Goal: Task Accomplishment & Management: Use online tool/utility

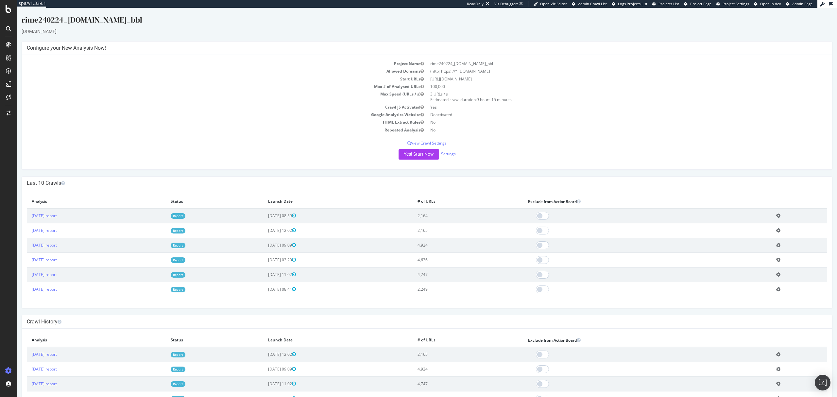
click at [185, 217] on link "Report" at bounding box center [178, 216] width 15 height 6
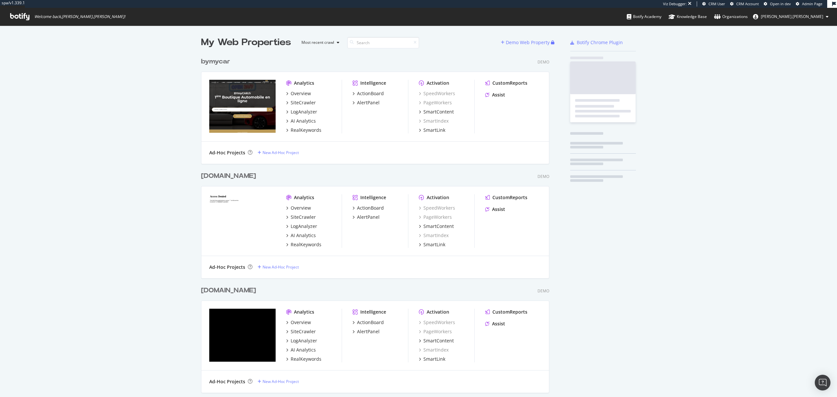
scroll to position [17204, 347]
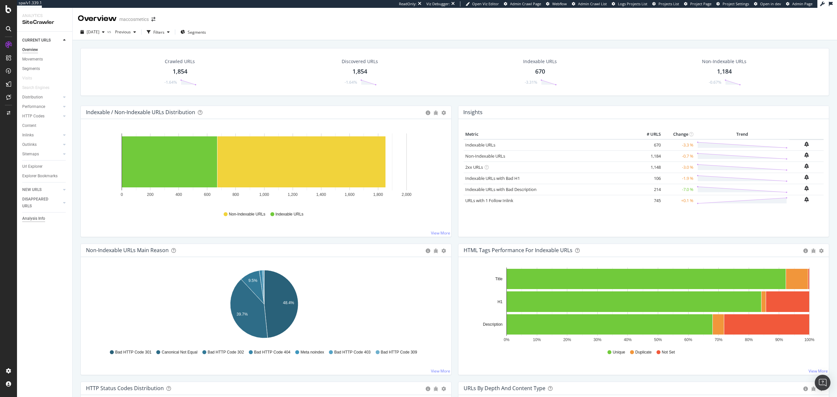
click at [43, 221] on div "Analysis Info" at bounding box center [33, 218] width 23 height 7
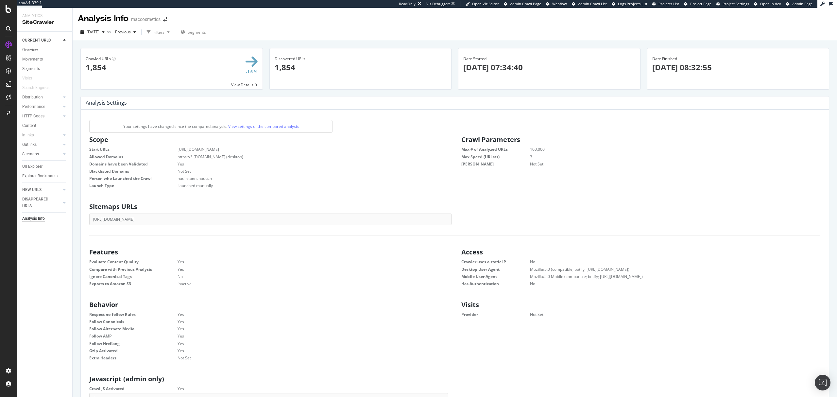
scroll to position [7, 7]
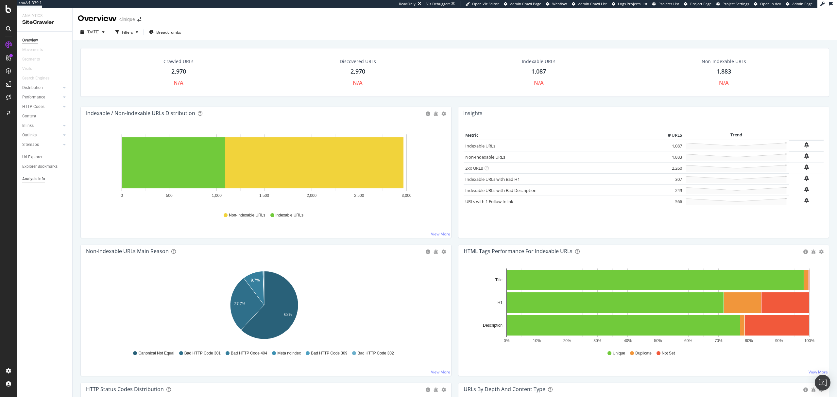
click at [41, 180] on div "Analysis Info" at bounding box center [33, 179] width 23 height 7
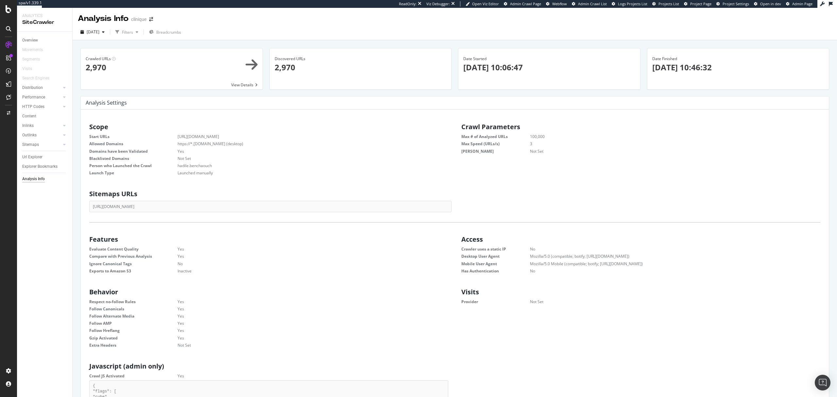
scroll to position [98, 352]
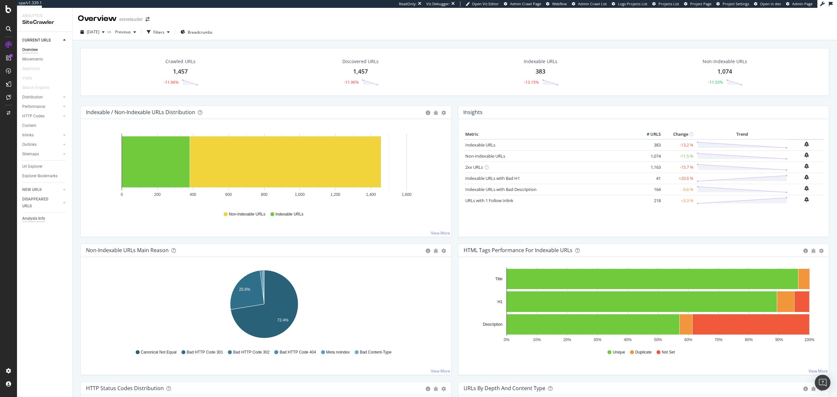
click at [37, 219] on div "Analysis Info" at bounding box center [33, 218] width 23 height 7
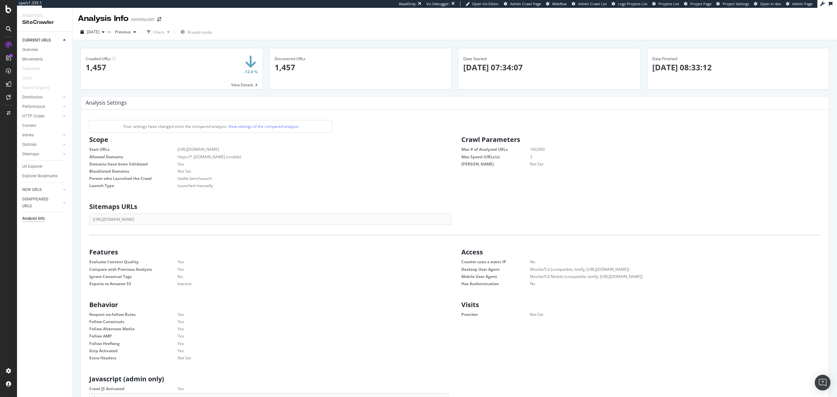
scroll to position [98, 352]
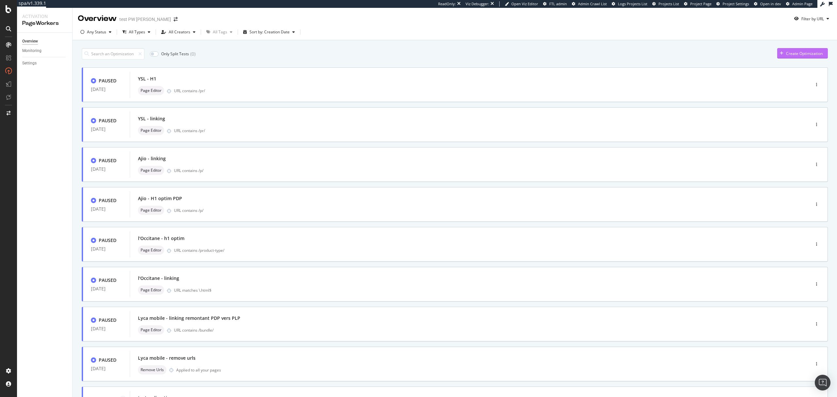
click at [790, 48] on div "Create Optimization" at bounding box center [799, 53] width 45 height 10
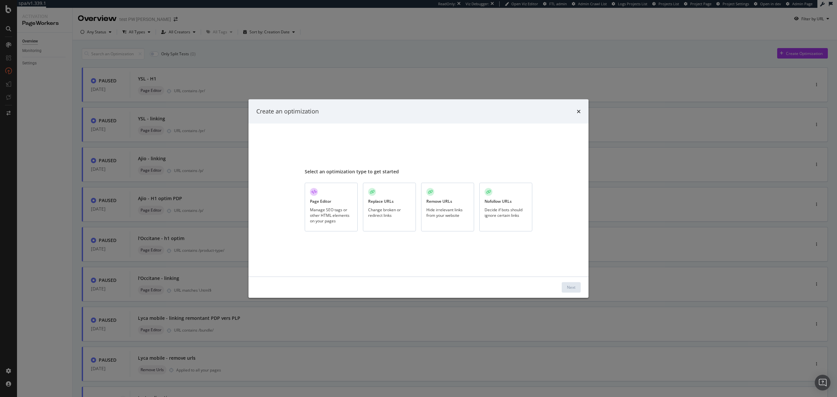
click at [316, 203] on div "Page Editor" at bounding box center [320, 201] width 21 height 6
click at [568, 287] on div "Next" at bounding box center [571, 288] width 9 height 6
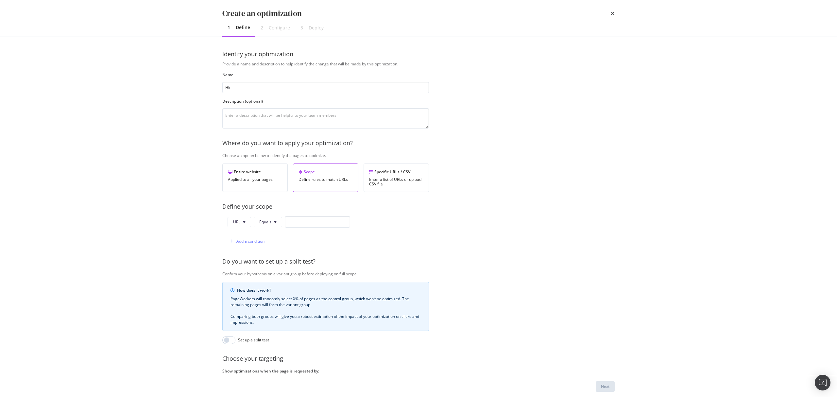
type input "H"
type input "LV HK - Add keywords in h1"
click at [273, 229] on div "URL Equals" at bounding box center [289, 223] width 123 height 14
click at [273, 224] on button "Equals" at bounding box center [268, 222] width 28 height 10
click at [280, 274] on span "Contains" at bounding box center [278, 272] width 39 height 6
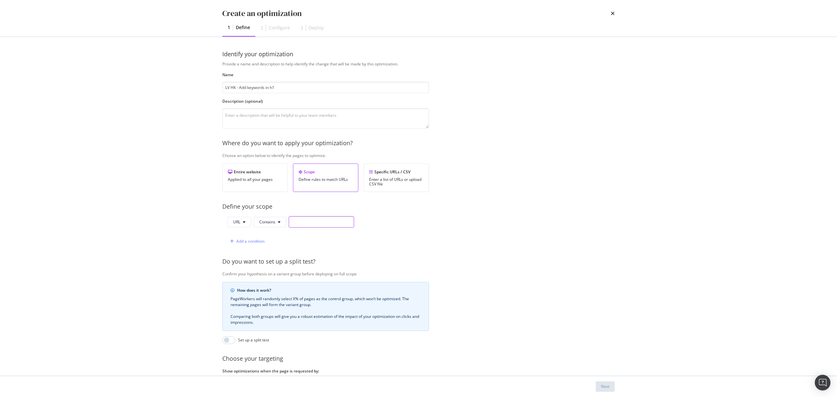
click at [308, 226] on input "modal" at bounding box center [321, 221] width 65 height 11
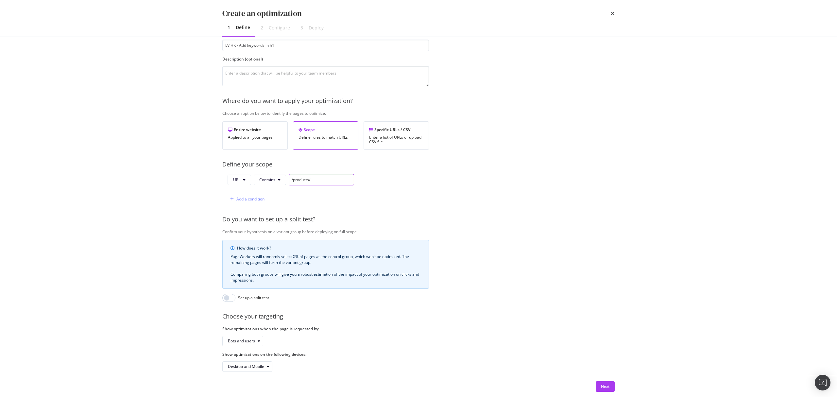
scroll to position [59, 0]
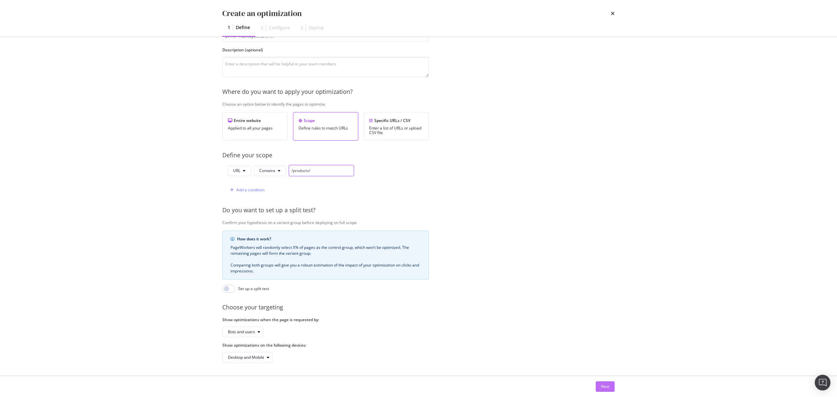
type input "/products/"
click at [604, 388] on div "Next" at bounding box center [605, 387] width 9 height 6
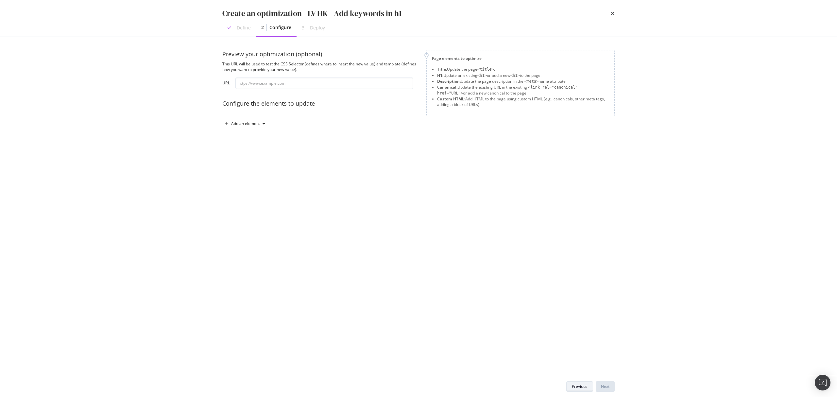
scroll to position [0, 0]
click at [254, 127] on div "Add an element" at bounding box center [244, 124] width 45 height 10
click at [243, 146] on div "H1" at bounding box center [242, 147] width 5 height 6
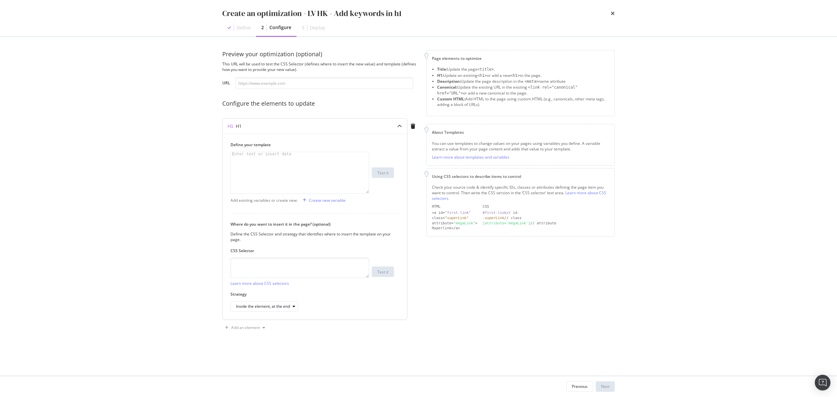
click at [272, 159] on div "modal" at bounding box center [300, 176] width 138 height 49
click at [290, 154] on div "{% if breadcrumb . includes "handbag" OR breadcrumb . includes "bag"" at bounding box center [300, 176] width 138 height 49
click at [261, 157] on div "{% if breadcrumb . includes "Handbags" OR breadcrumb . includes "bag"" at bounding box center [300, 181] width 138 height 58
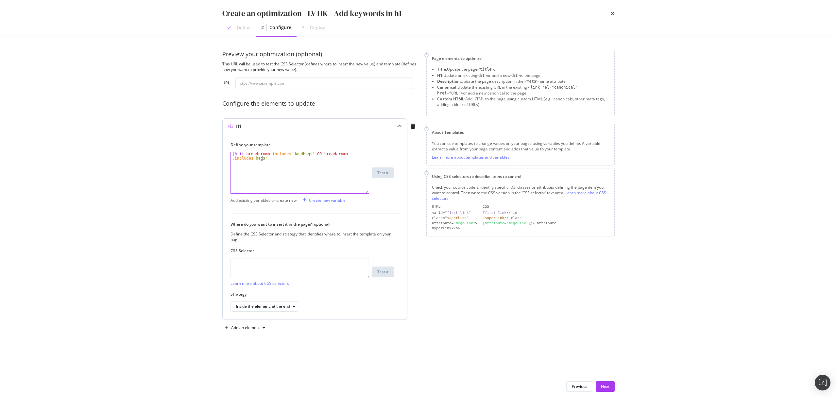
scroll to position [0, 11]
drag, startPoint x: 272, startPoint y: 160, endPoint x: 311, endPoint y: 155, distance: 39.0
click at [311, 155] on div "{% if breadcrumb . includes "Handbags" OR breadcrumb . includes "bags"" at bounding box center [300, 181] width 138 height 58
type textarea "{% if breadcrumb.includes"Handbags" %}"
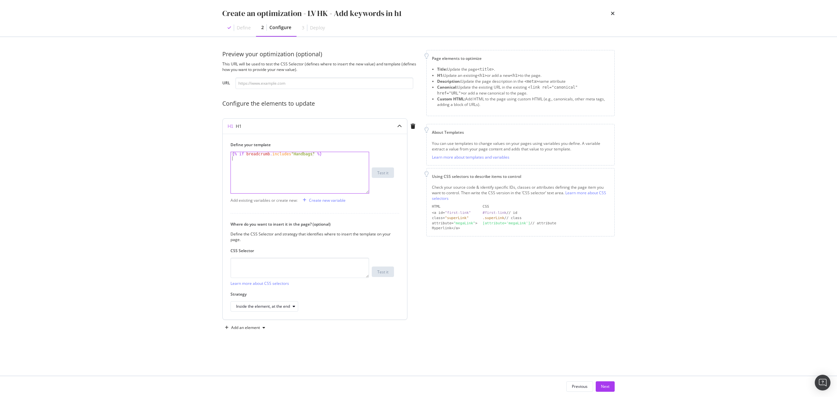
scroll to position [0, 0]
type textarea "h"
click at [317, 197] on div "Create new variable" at bounding box center [322, 200] width 45 height 10
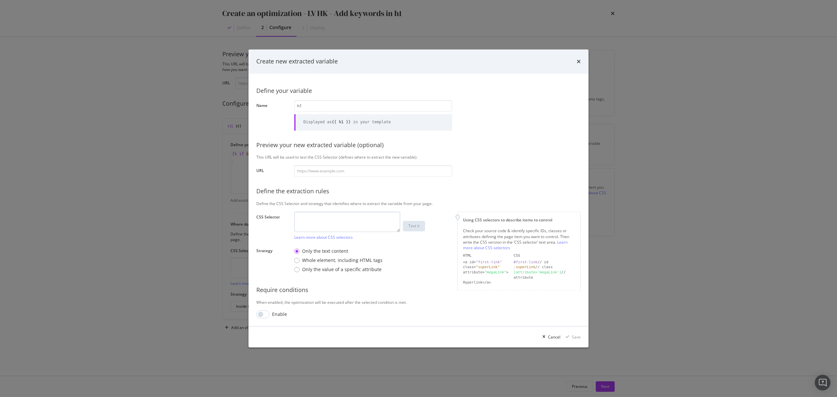
type input "h1"
click at [317, 213] on textarea "modal" at bounding box center [347, 222] width 106 height 20
type textarea "h1"
click at [575, 336] on div "Save" at bounding box center [576, 337] width 9 height 6
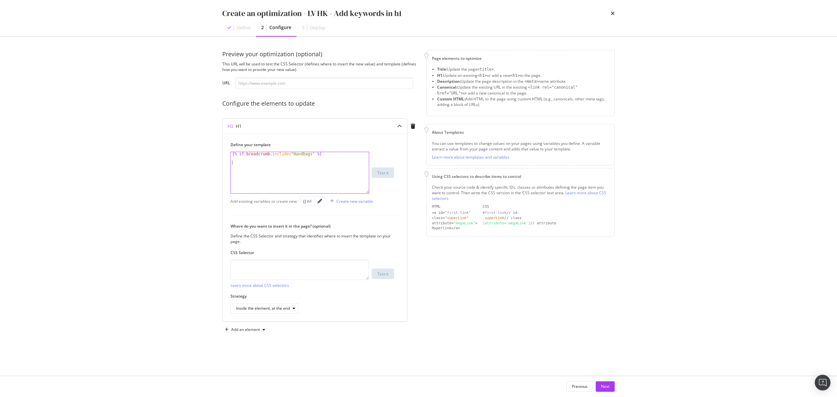
click at [234, 164] on div "{% if breadcrumb . includes "Handbags" %}" at bounding box center [300, 176] width 138 height 49
click at [304, 203] on div "{} h1" at bounding box center [307, 201] width 9 height 6
type textarea "{{ h1 }} - Handbag"
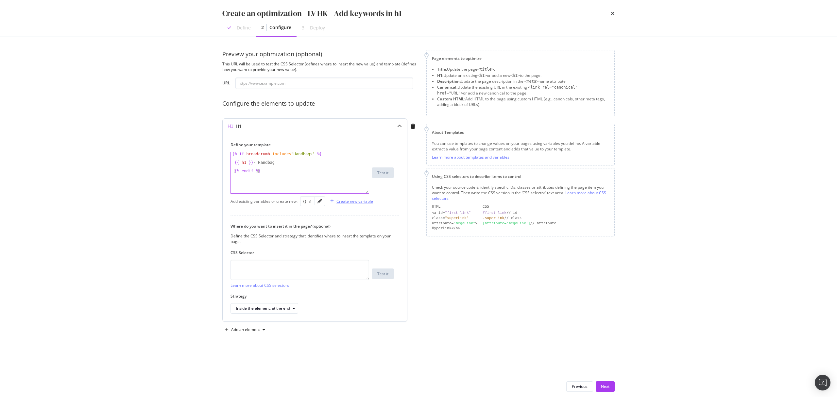
type textarea "{% endif %}"
click at [345, 201] on div "Create new variable" at bounding box center [354, 201] width 37 height 6
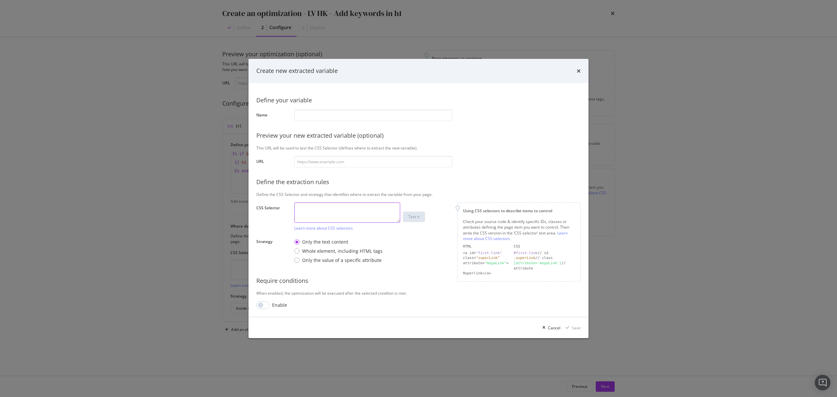
click at [322, 217] on textarea "modal" at bounding box center [347, 212] width 106 height 20
paste textarea "#__layout > div > footer > div.lv-footer-breadcrumb.lv-gutters > nav"
type textarea "#__layout > div > footer > div.lv-footer-breadcrumb.lv-gutters > nav"
click at [330, 112] on input "modal" at bounding box center [373, 115] width 158 height 11
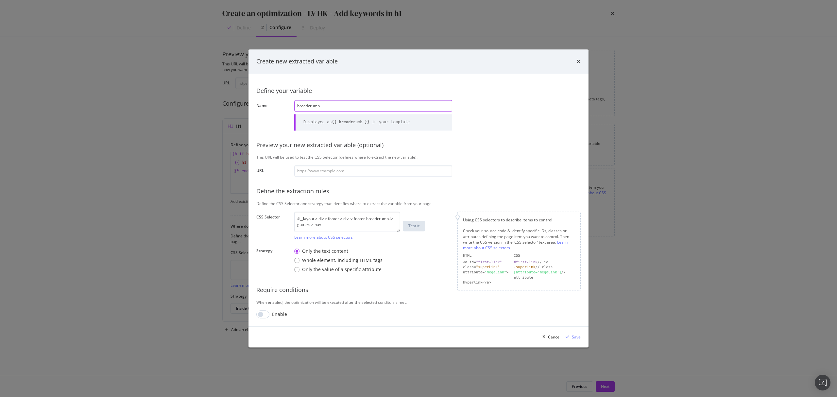
type input "breadcrumb"
click at [339, 173] on input "modal" at bounding box center [373, 170] width 158 height 11
paste input "https://hk.louisvuitton.com/eng-hk/products/all-in-gm-autres-toiles-monogram-nv…"
type input "https://hk.louisvuitton.com/eng-hk/products/all-in-gm-autres-toiles-monogram-nv…"
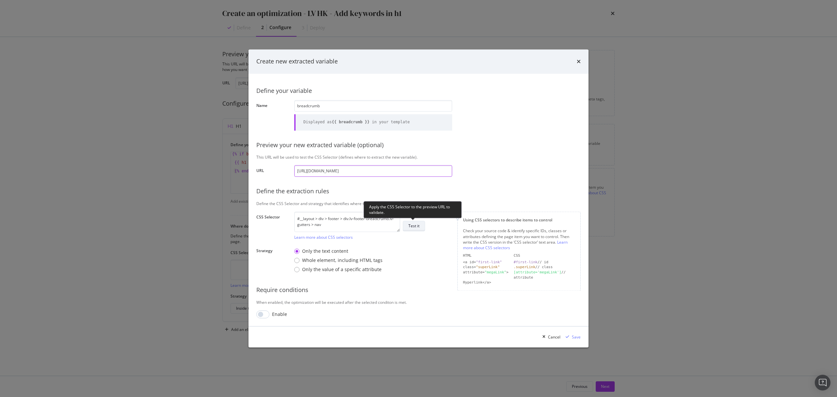
type input "https://hk.louisvuitton.com/eng-hk/products/all-in-gm-autres-toiles-monogram-nv…"
click at [415, 227] on div "Test it" at bounding box center [413, 226] width 11 height 6
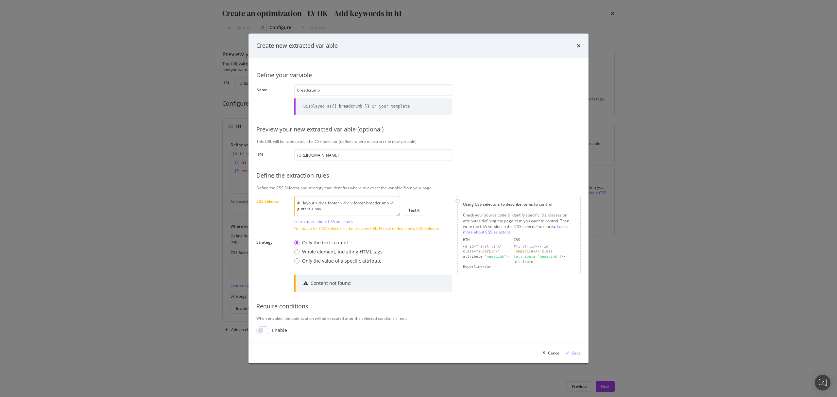
drag, startPoint x: 343, startPoint y: 203, endPoint x: 268, endPoint y: 200, distance: 74.9
click at [0, 0] on div "CSS Selector #__layout > div > footer > div.lv-footer-breadcrumb.lv-gutters > n…" at bounding box center [0, 0] width 0 height 0
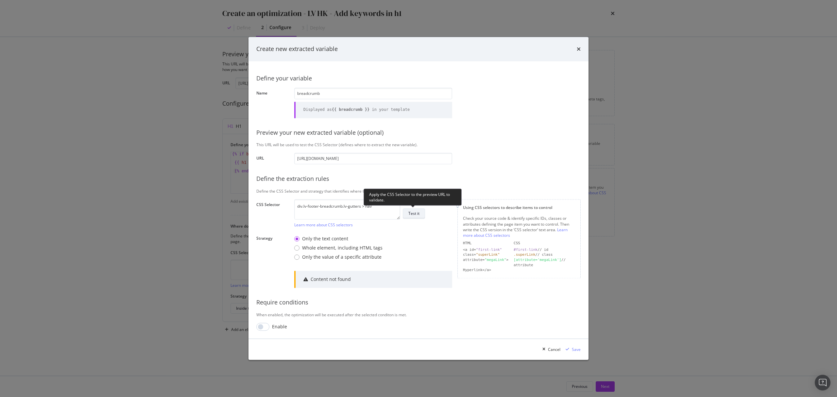
click at [419, 214] on div "Test it" at bounding box center [413, 214] width 11 height 6
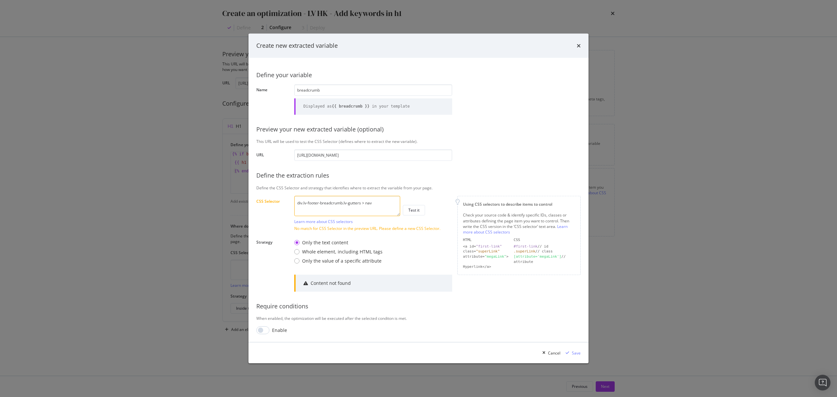
drag, startPoint x: 381, startPoint y: 203, endPoint x: 364, endPoint y: 206, distance: 17.3
click at [364, 206] on textarea "div.lv-footer-breadcrumb.lv-gutters > nav" at bounding box center [347, 206] width 106 height 20
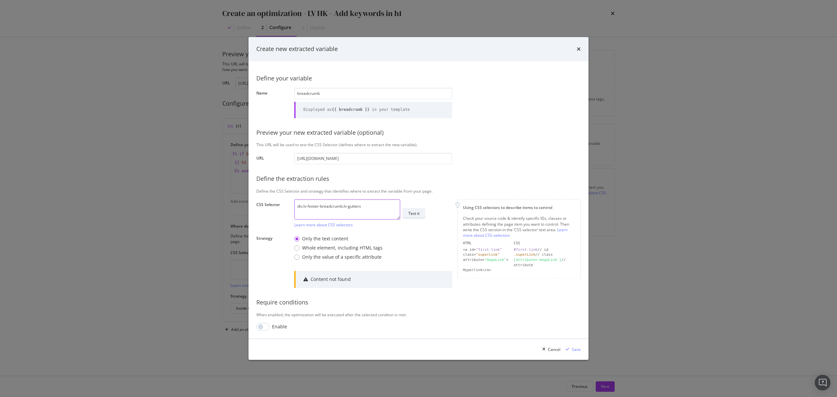
type textarea "div.lv-footer-breadcrumb.lv-gutters"
click at [412, 208] on button "Test it" at bounding box center [414, 213] width 22 height 10
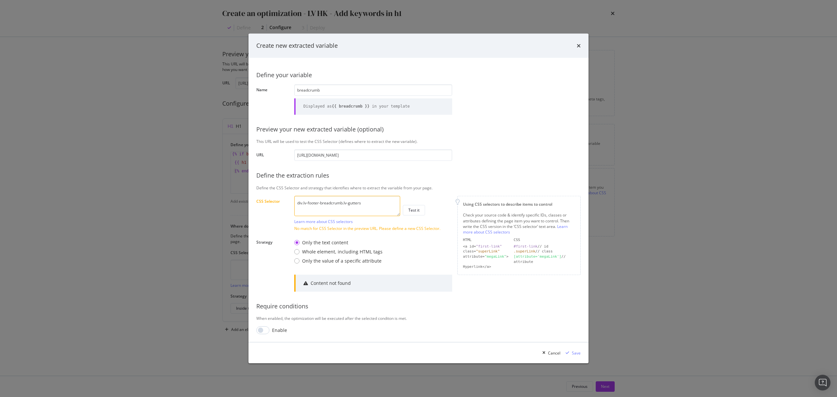
drag, startPoint x: 373, startPoint y: 205, endPoint x: 148, endPoint y: 176, distance: 227.6
click at [148, 176] on div "Create new extracted variable Define your variable Name breadcrumb Displayed as…" at bounding box center [418, 198] width 837 height 397
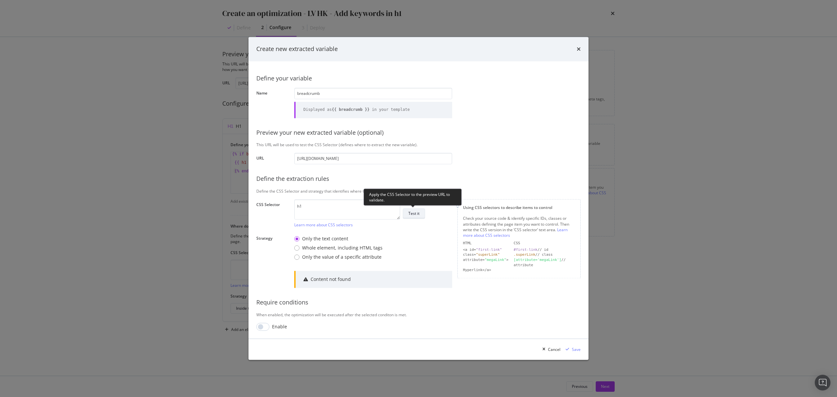
click at [409, 214] on div "Test it" at bounding box center [413, 214] width 11 height 6
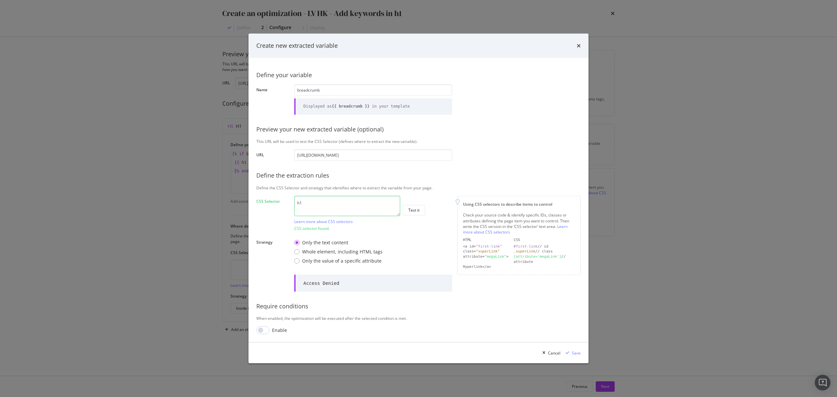
drag, startPoint x: 341, startPoint y: 208, endPoint x: 258, endPoint y: 208, distance: 82.4
click at [0, 0] on div "CSS Selector h1 Learn more about CSS selectors Test it CSS selector found." at bounding box center [0, 0] width 0 height 0
paste textarea "div.lv-footer-breadcrumb.lv-gutters"
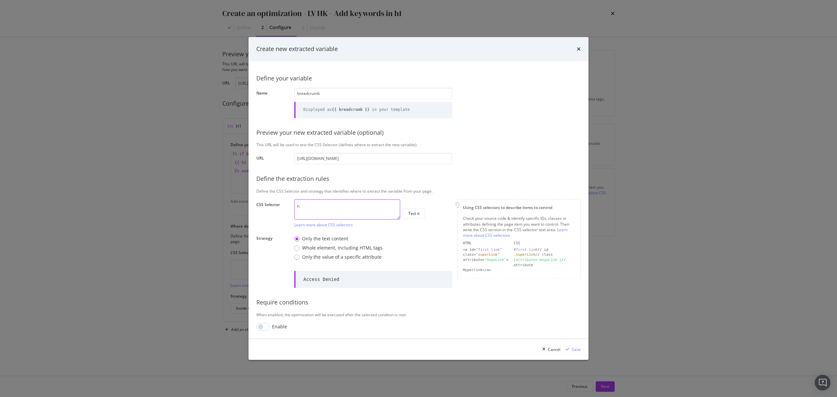
type textarea "h&"
type textarea "div.lv-footer-breadcrumb.lv-gutters > nav"
click at [444, 249] on div "Only the text content Whole element, including HTML tags Only the value of a sp…" at bounding box center [373, 248] width 158 height 30
click at [573, 345] on div "Save" at bounding box center [572, 350] width 18 height 10
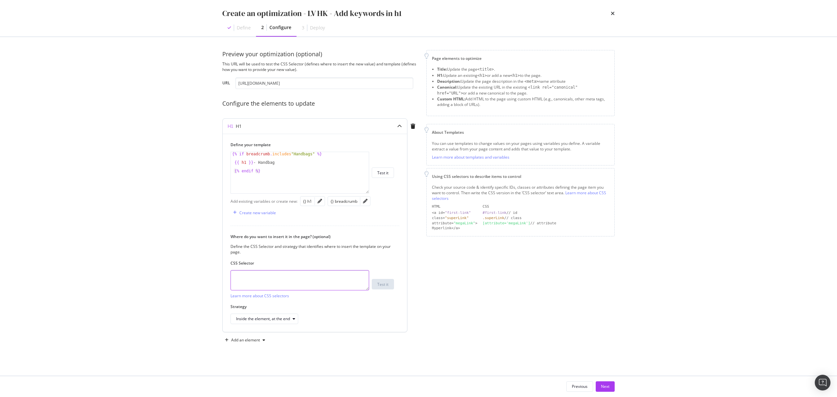
click at [300, 285] on textarea "modal" at bounding box center [300, 280] width 139 height 20
type textarea "h1"
click at [257, 337] on div "Add an element" at bounding box center [244, 340] width 45 height 10
click at [254, 387] on div "Custom HTML" at bounding box center [253, 386] width 26 height 6
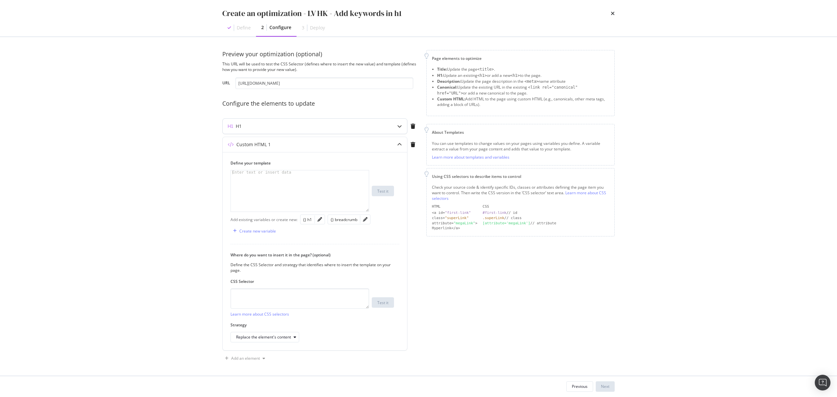
click at [305, 125] on div "H1" at bounding box center [302, 126] width 159 height 7
click at [268, 192] on div "modal" at bounding box center [300, 194] width 138 height 49
type textarea "t"
click at [368, 124] on div "H1" at bounding box center [302, 126] width 159 height 7
click at [363, 125] on div "H1" at bounding box center [302, 126] width 159 height 7
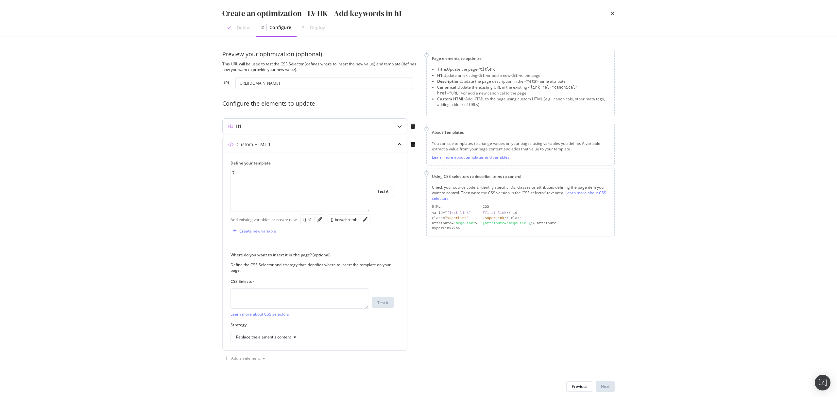
click at [397, 126] on div "modal" at bounding box center [399, 126] width 15 height 15
click at [298, 299] on textarea "modal" at bounding box center [300, 298] width 139 height 20
type textarea "t"
click at [305, 126] on div "H1" at bounding box center [302, 126] width 159 height 7
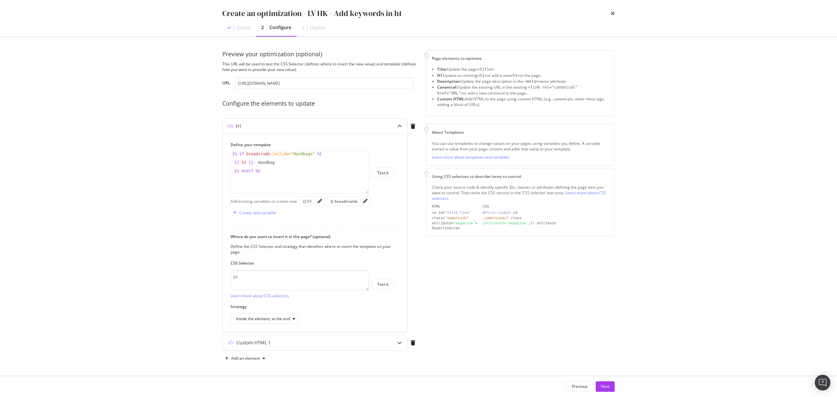
click at [284, 176] on div "{% if breadcrumb . includes "Handbags" %} {{ h1 }} - Handbag {% endif %}" at bounding box center [300, 176] width 138 height 49
type textarea "{% endif %}"
click at [314, 350] on div "Custom HTML 1" at bounding box center [315, 342] width 184 height 15
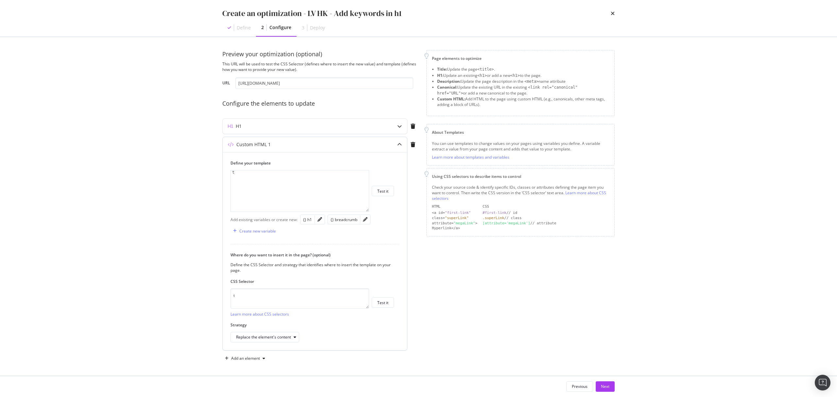
type textarea "t"
drag, startPoint x: 307, startPoint y: 196, endPoint x: 220, endPoint y: 183, distance: 87.6
click at [220, 184] on div "Preview your optimization (optional) This URL will be used to test the CSS Sele…" at bounding box center [418, 206] width 419 height 339
click at [250, 182] on div "t" at bounding box center [300, 194] width 138 height 49
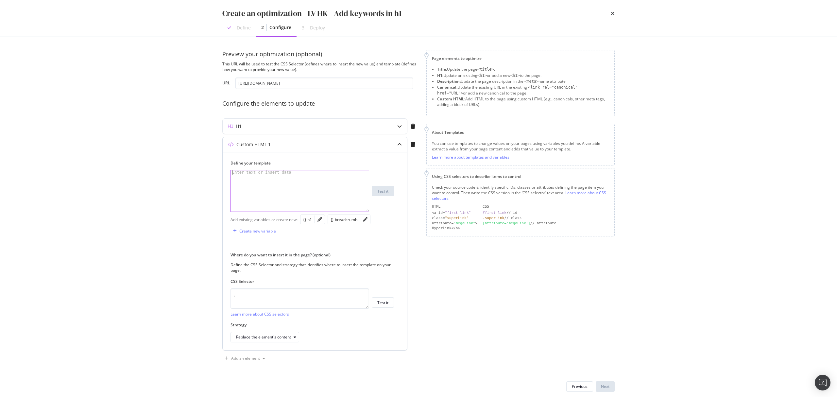
paste textarea "{% endif %}"
type textarea "{% endif %}"
click at [267, 301] on textarea "t" at bounding box center [300, 298] width 139 height 20
type textarea "h1"
click at [325, 133] on div "H1" at bounding box center [315, 126] width 184 height 15
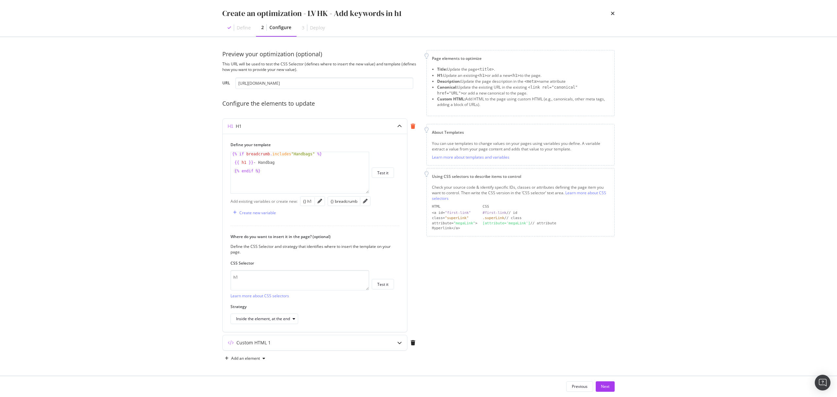
click at [412, 123] on div "modal" at bounding box center [412, 126] width 11 height 15
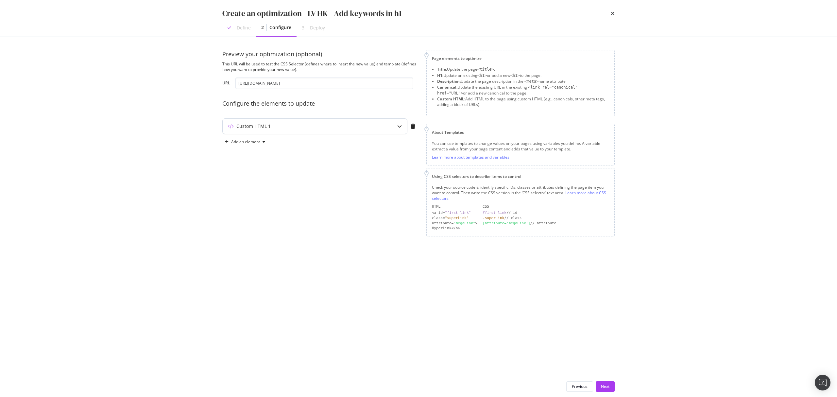
click at [359, 129] on div "Custom HTML 1" at bounding box center [302, 126] width 159 height 7
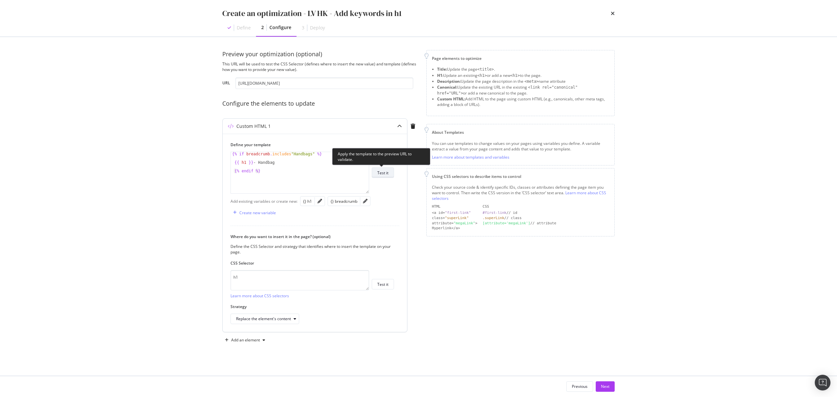
click at [379, 173] on div "Test it" at bounding box center [382, 173] width 11 height 6
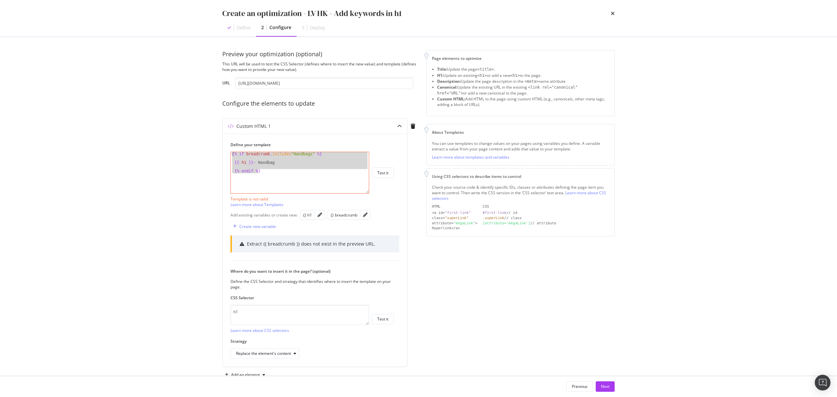
drag, startPoint x: 295, startPoint y: 183, endPoint x: 192, endPoint y: 141, distance: 111.3
click at [192, 141] on div "Create an optimization - LV HK - Add keywords in h1 Define 2 Configure 3 Deploy…" at bounding box center [418, 198] width 837 height 397
type textarea "{% if breadcrumb.includes"Handbags" %}"
click at [506, 305] on div "Page elements to optimize Title: Update the page <title> . H1: Update an existi…" at bounding box center [520, 215] width 188 height 330
click at [612, 385] on button "Next" at bounding box center [605, 386] width 19 height 10
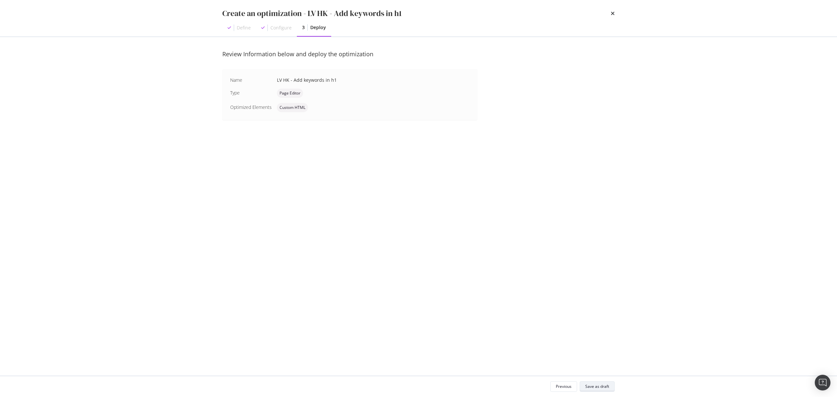
click at [609, 385] on div "Save as draft" at bounding box center [597, 387] width 24 height 6
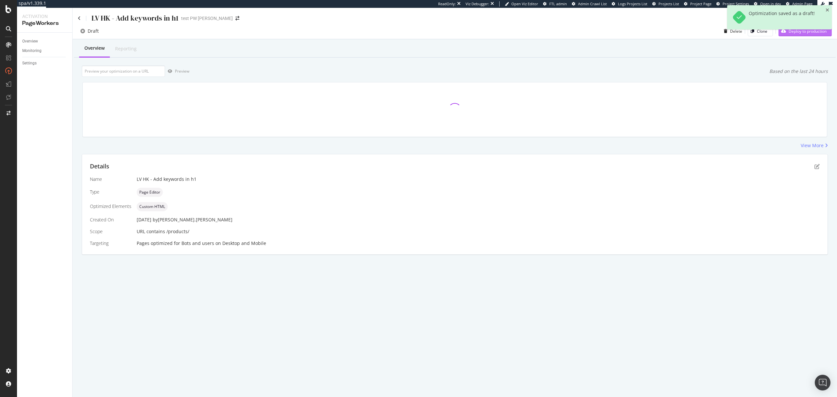
click at [806, 35] on div "Deploy to production" at bounding box center [803, 31] width 48 height 10
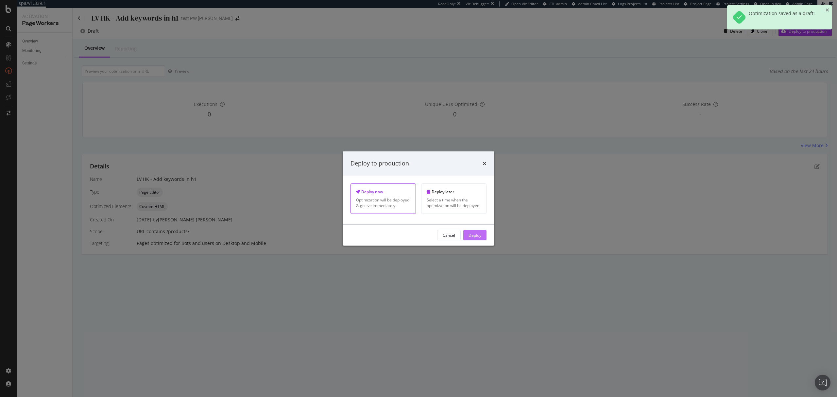
click at [479, 240] on div "Deploy" at bounding box center [475, 235] width 13 height 10
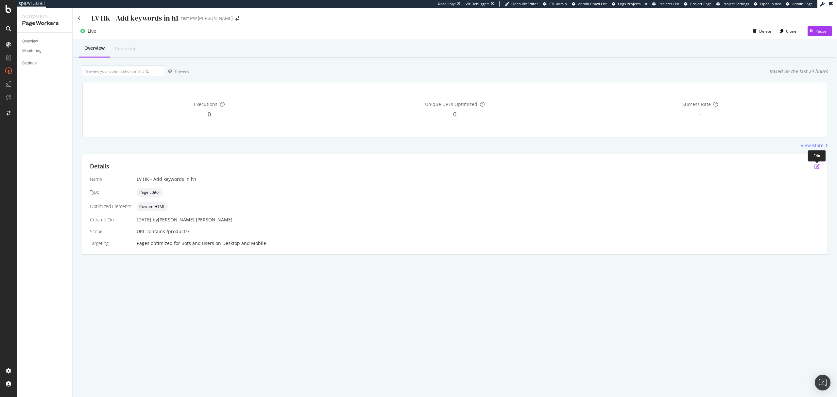
click at [817, 167] on icon "pen-to-square" at bounding box center [817, 166] width 5 height 5
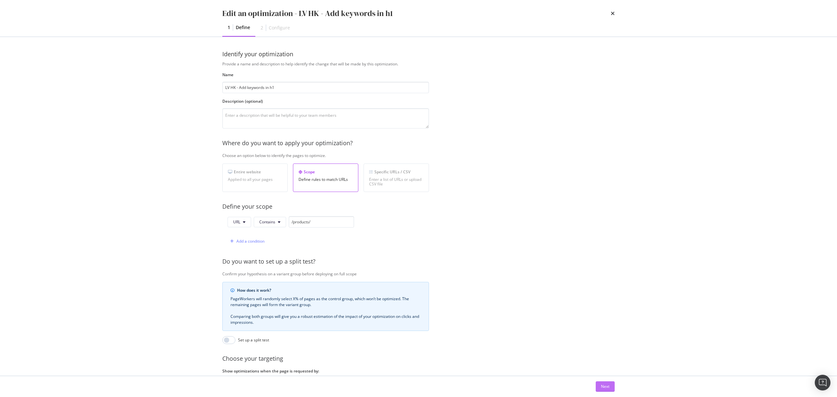
click at [604, 385] on div "Next" at bounding box center [605, 387] width 9 height 6
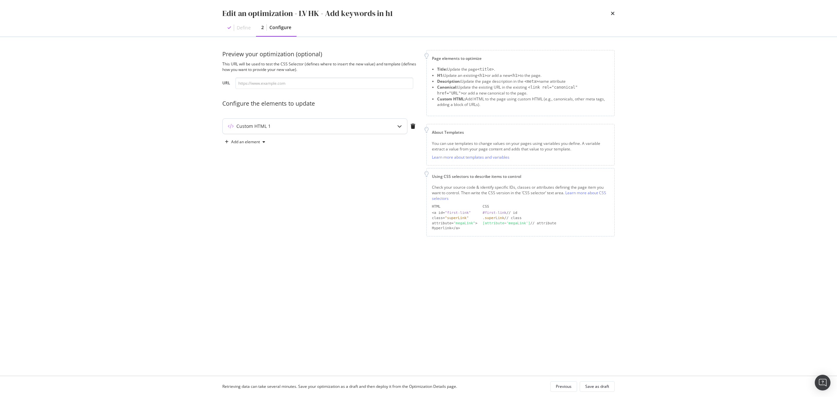
click at [358, 129] on div "Custom HTML 1" at bounding box center [302, 126] width 159 height 7
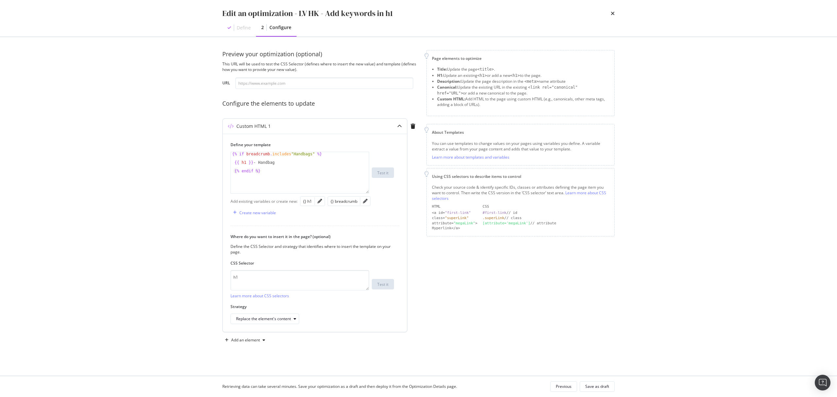
click at [306, 154] on div "{% if breadcrumb . includes "Handbags" %} {{ h1 }} - Handbag {% endif %}" at bounding box center [300, 176] width 138 height 49
click at [316, 154] on div "{% if breadcrumb . includes "Handbags" OR %} {{ h1 }} - Handbag {% endif %}" at bounding box center [300, 176] width 138 height 49
drag, startPoint x: 307, startPoint y: 155, endPoint x: 245, endPoint y: 154, distance: 62.5
click at [245, 154] on div "{% if breadcrumb . includes "Handbags" OR %} {{ h1 }} - Handbag {% endif %}" at bounding box center [300, 176] width 138 height 49
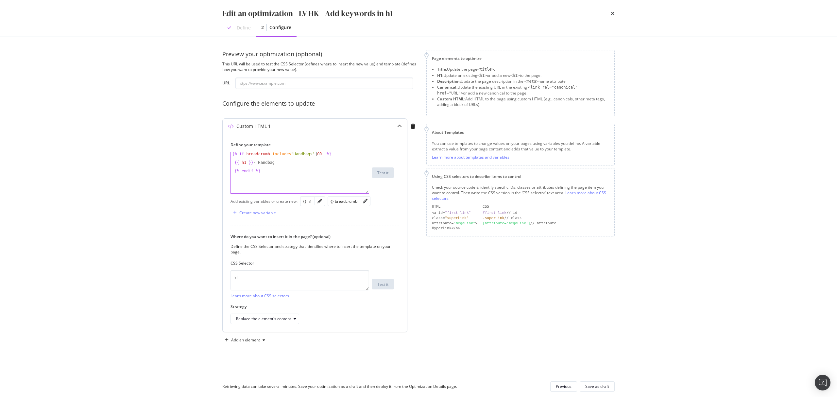
click at [316, 155] on div "{% if breadcrumb . includes "Handbags" OR %} {{ h1 }} - Handbag {% endif %}" at bounding box center [300, 176] width 138 height 49
paste textarea "breadcrumb.includes"Handbags""
type textarea "{% if breadcrumb.includes"Handbags" OR breadcrumb.includes"Handbags" %}"
click at [270, 158] on div "{% if breadcrumb . includes "Handbags" OR breadcrumb . includes "Handbags" %} {…" at bounding box center [300, 179] width 138 height 54
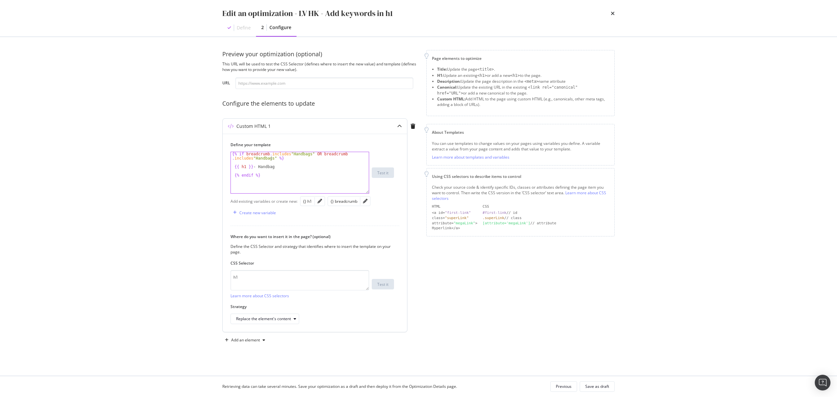
click at [271, 158] on div "{% if breadcrumb . includes "Handbags" OR breadcrumb . includes "Handbags" %} {…" at bounding box center [300, 179] width 138 height 54
click at [285, 155] on div "{% if breadcrumb . includes "Handbags" OR breadcrumb . includes "Bags" %} {{ h1…" at bounding box center [300, 179] width 138 height 54
click at [286, 154] on div "{% if breadcrumb . includes "Handbags" OR breadcrumb . includes "Bags" %} {{ h1…" at bounding box center [300, 179] width 138 height 54
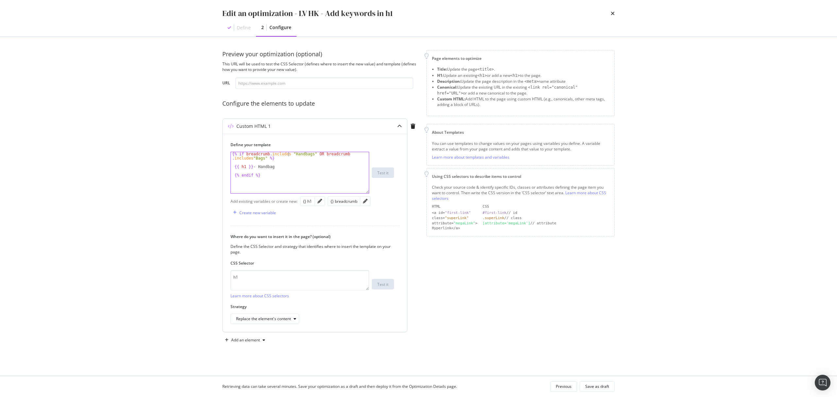
click at [251, 159] on div "{% if breadcrumb . includes "Handbags" OR breadcrumb . includes "Bags" %} {{ h1…" at bounding box center [300, 179] width 138 height 54
type textarea "{% if breadcrumb.includes "Handbags" OR breadcrumb.includes "Bags" %}"
click at [367, 201] on icon "pencil" at bounding box center [365, 201] width 5 height 5
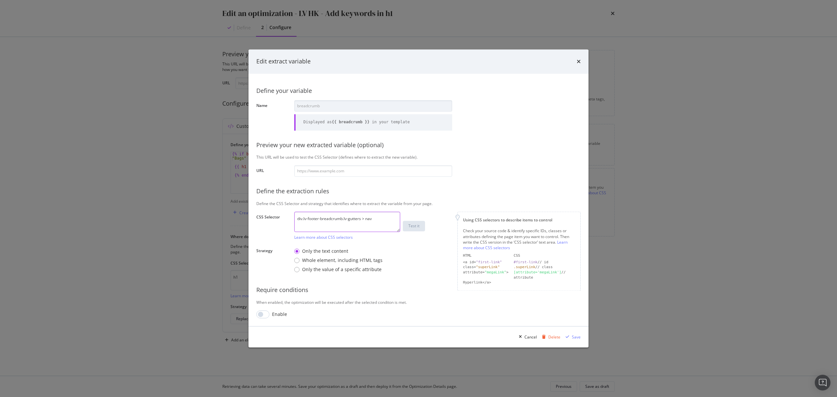
click at [373, 218] on textarea "div.lv-footer-breadcrumb.lv-gutters > nav" at bounding box center [347, 222] width 106 height 20
type textarea "div.lv-footer-breadcrumb.lv-gutters"
click at [574, 336] on div "Save" at bounding box center [576, 337] width 9 height 6
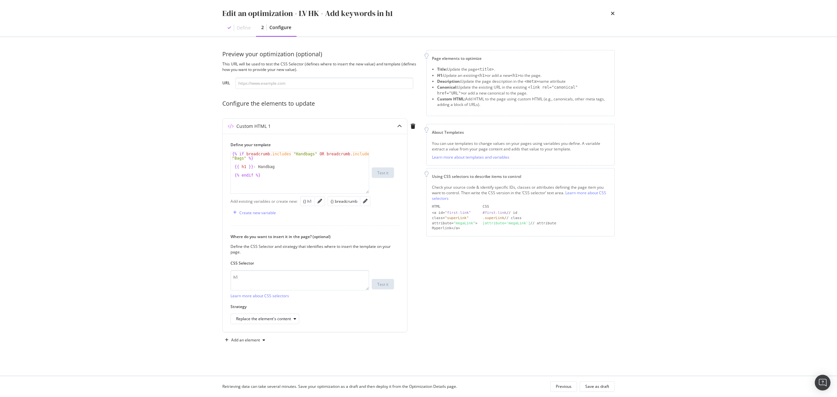
click at [599, 381] on div "Retrieving data can take several minutes. Save your optimization as a draft and…" at bounding box center [418, 386] width 419 height 21
click at [599, 384] on div "Save as draft" at bounding box center [597, 387] width 24 height 6
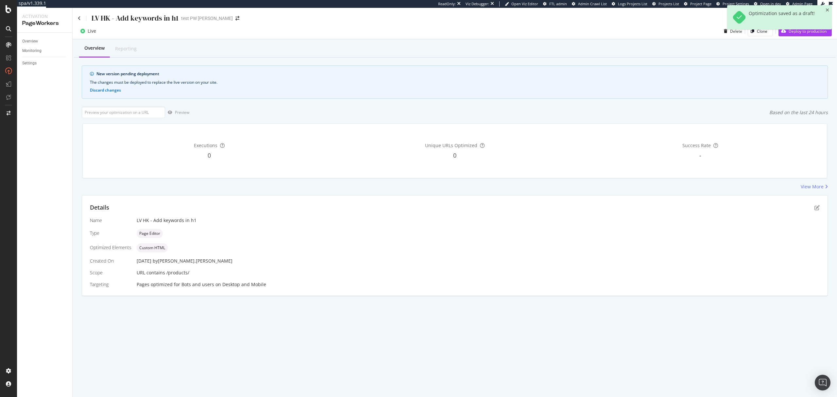
click at [802, 34] on div "Optimization saved as a draft!" at bounding box center [779, 19] width 105 height 29
click at [798, 34] on div "Optimization saved as a draft!" at bounding box center [779, 19] width 105 height 29
click at [793, 35] on div "Deploy to production" at bounding box center [803, 31] width 48 height 10
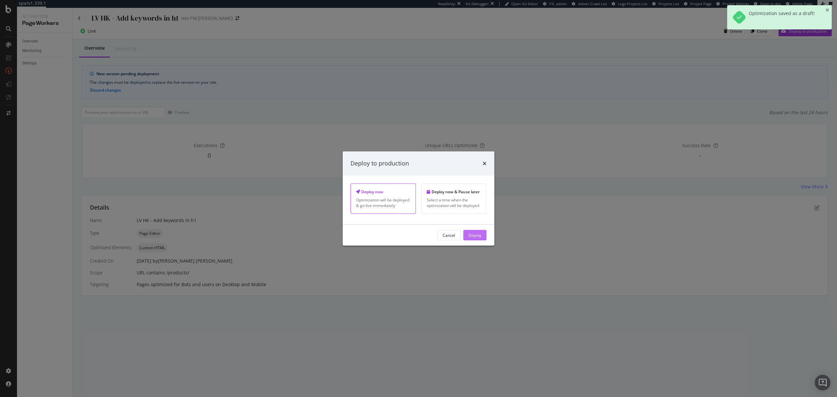
click at [480, 235] on div "Deploy" at bounding box center [475, 235] width 13 height 6
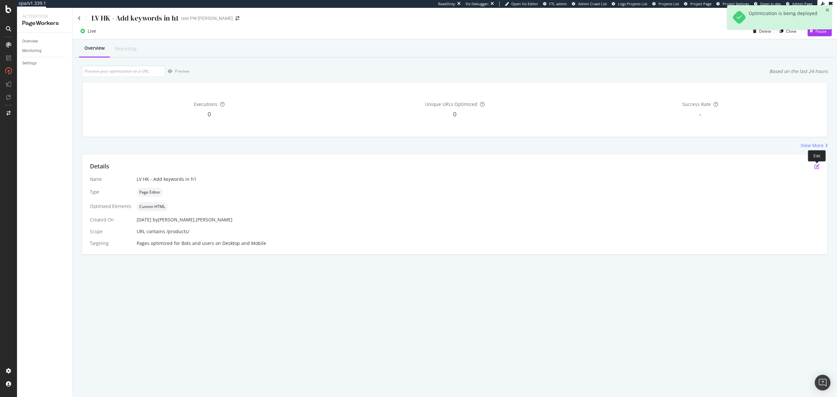
click at [816, 166] on icon "pen-to-square" at bounding box center [817, 166] width 5 height 5
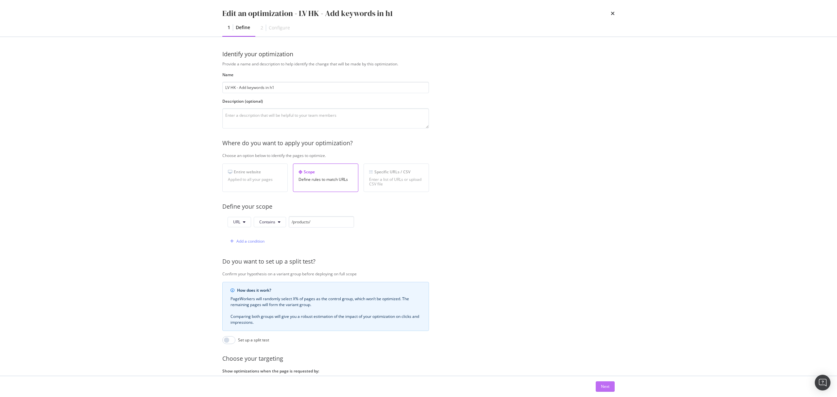
click at [598, 384] on button "Next" at bounding box center [605, 386] width 19 height 10
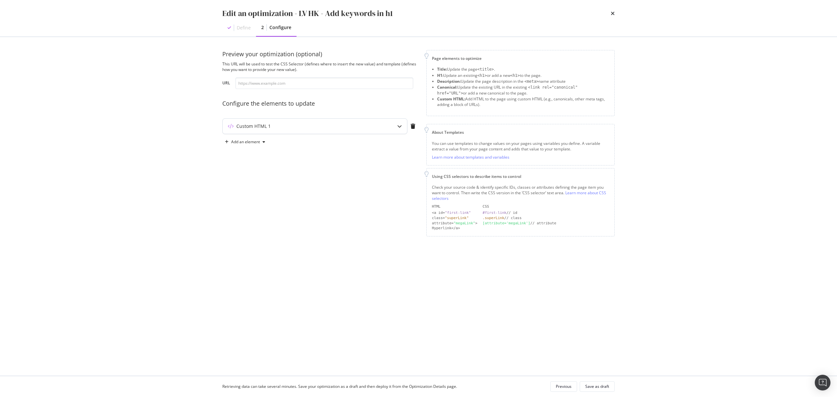
click at [343, 125] on div "Custom HTML 1" at bounding box center [302, 126] width 159 height 7
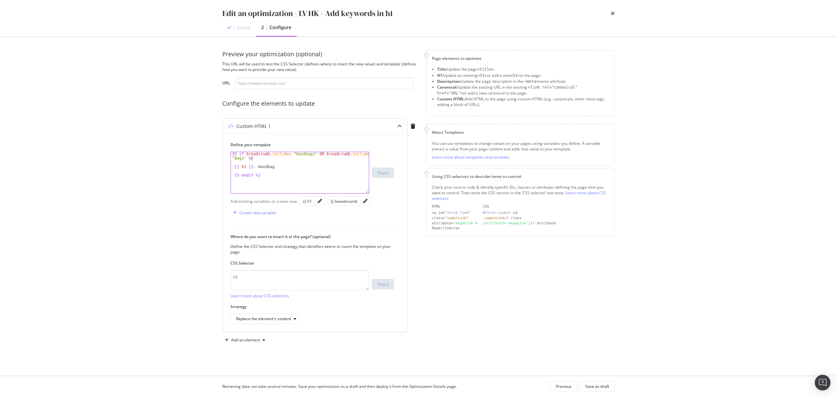
click at [302, 161] on div "{% if breadcrumb . includes "Handbags" OR breadcrumb . includes "Bags" %} {{ h1…" at bounding box center [300, 179] width 138 height 54
click at [284, 154] on div "{% if breadcrumb . includes "Handbags" OR breadcrumb . includes "Bags" %} {{ h1…" at bounding box center [300, 172] width 138 height 41
click at [289, 153] on div "{% if breadcrumb . includes "Handbags" OR breadcrumb . includes "Bags" %} {{ h1…" at bounding box center [300, 179] width 138 height 54
click at [309, 156] on div "{% if breadcrumb . includes ( "Handbags" OR breadcrumb . includes "Bags" %} {{ …" at bounding box center [300, 179] width 138 height 54
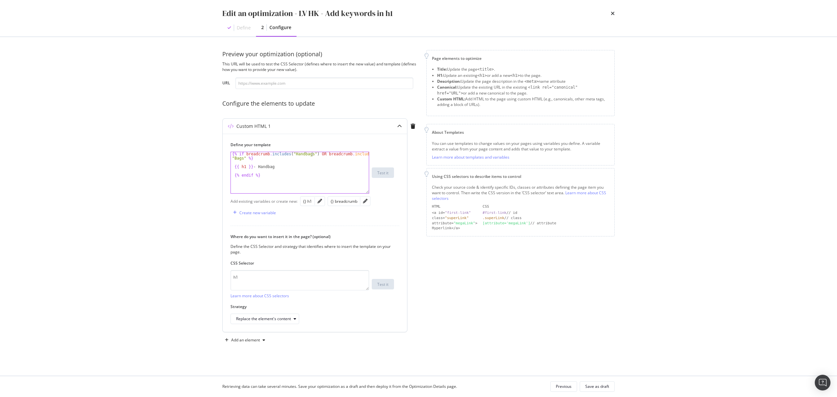
scroll to position [0, 7]
click at [232, 160] on div "{% if breadcrumb . includes ( "Handbags" ) OR breadcrumb . includes "Bags" %} {…" at bounding box center [300, 179] width 138 height 54
click at [247, 160] on div "{% if breadcrumb . includes ( "Handbags" ) OR breadcrumb . includes ( "Bags" %}…" at bounding box center [300, 179] width 138 height 54
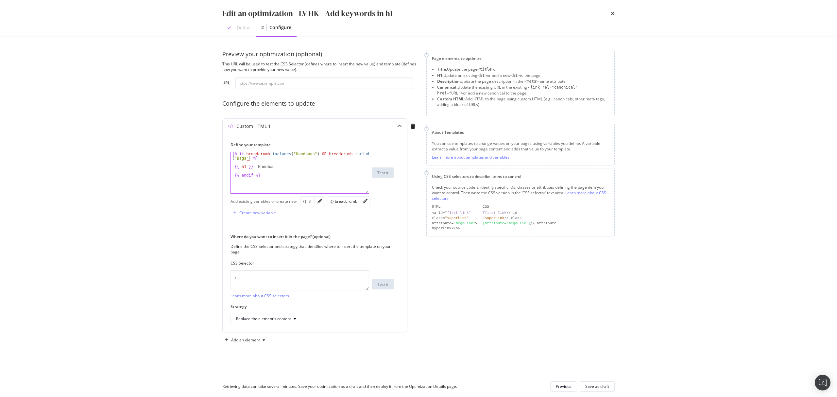
type textarea "{% if breadcrumb.includes("Handbags") OR breadcrumb.includes("Bags") %}"
click at [602, 383] on div "Save as draft" at bounding box center [597, 386] width 24 height 9
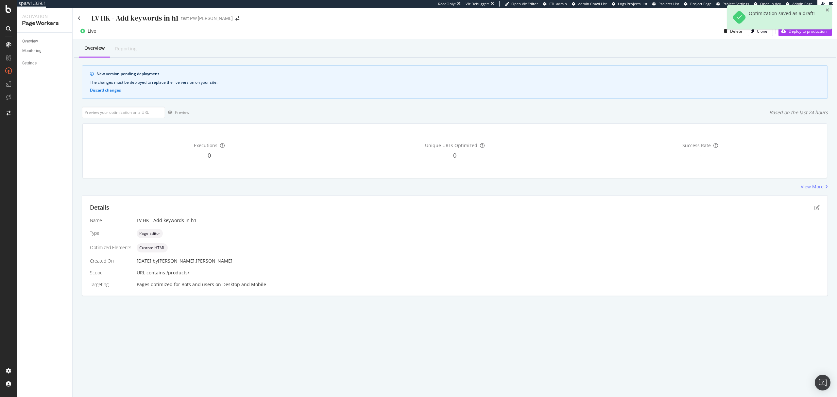
click at [801, 34] on div "Optimization saved as a draft!" at bounding box center [779, 19] width 105 height 29
click at [800, 36] on div "Deploy to production" at bounding box center [803, 31] width 48 height 10
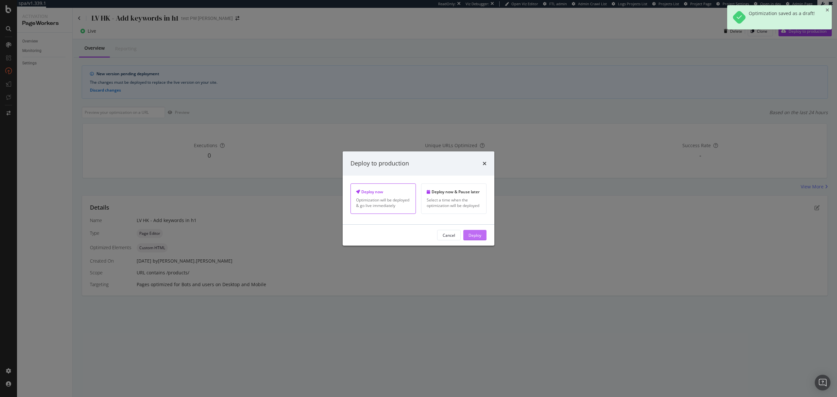
click at [470, 238] on div "Deploy" at bounding box center [475, 235] width 13 height 6
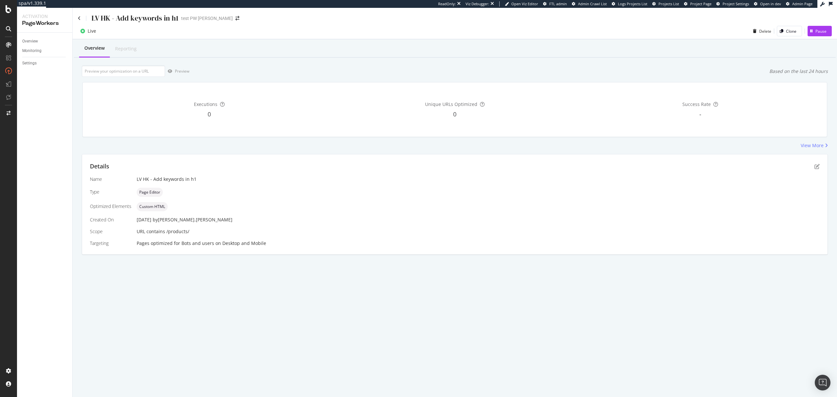
click at [814, 170] on div "Details" at bounding box center [455, 166] width 730 height 9
click at [816, 167] on icon "pen-to-square" at bounding box center [817, 166] width 5 height 5
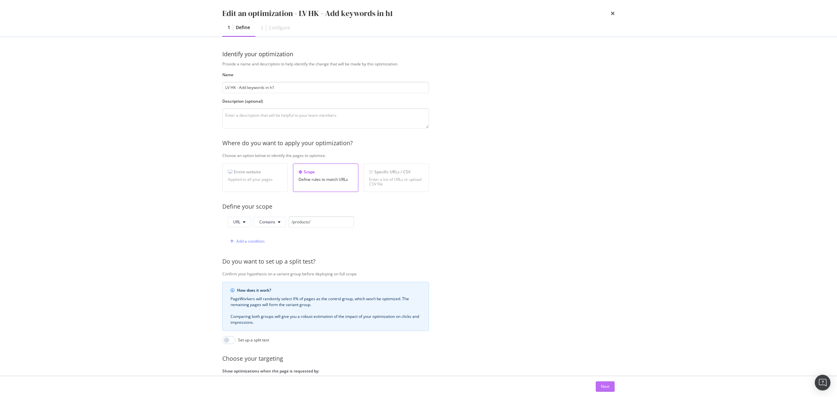
click at [598, 384] on button "Next" at bounding box center [605, 386] width 19 height 10
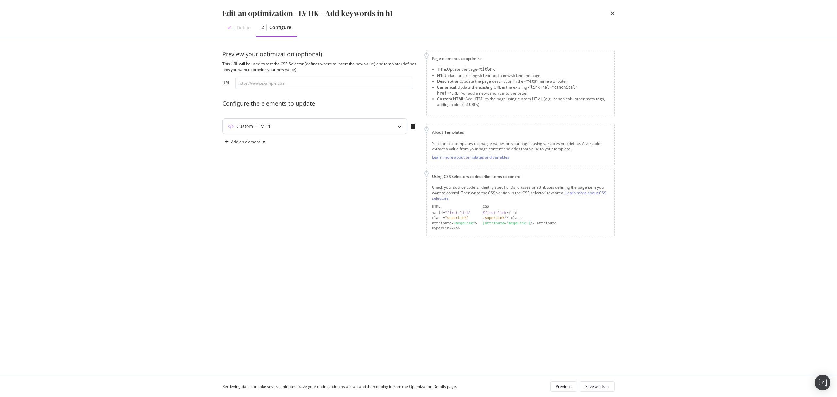
click at [327, 132] on div "Custom HTML 1" at bounding box center [315, 126] width 184 height 15
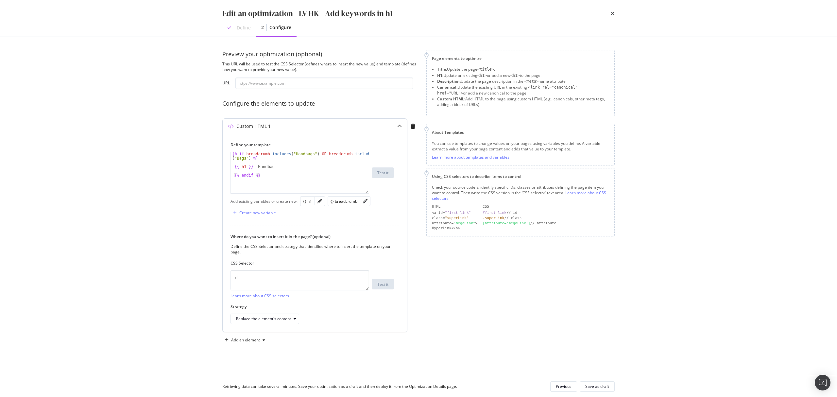
type textarea "{{ h1 }} - Handbag"
click at [288, 169] on div "{% if breadcrumb . includes ( "Handbags" ) OR breadcrumb . includes ( "Bags" ) …" at bounding box center [300, 179] width 138 height 54
type textarea "{% elseif %}"
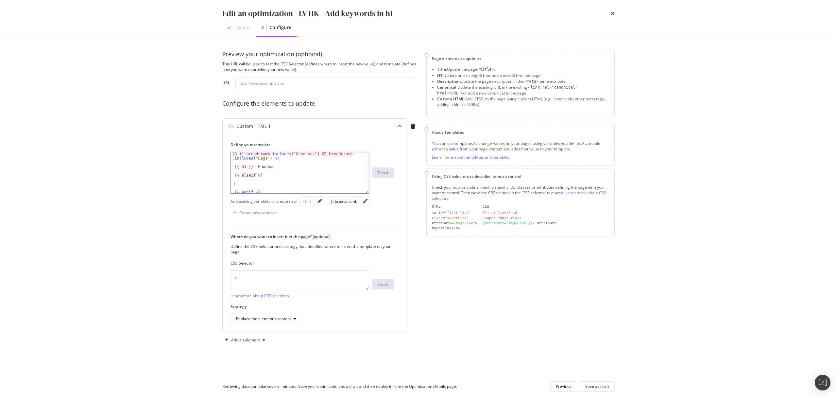
click at [311, 203] on div "{} h1" at bounding box center [307, 201] width 9 height 6
type textarea "{{ h1 }} - test"
click at [287, 187] on div "{% if breadcrumb . includes ( "Handbags" ) OR breadcrumb . includes ( "Bags" ) …" at bounding box center [296, 179] width 131 height 54
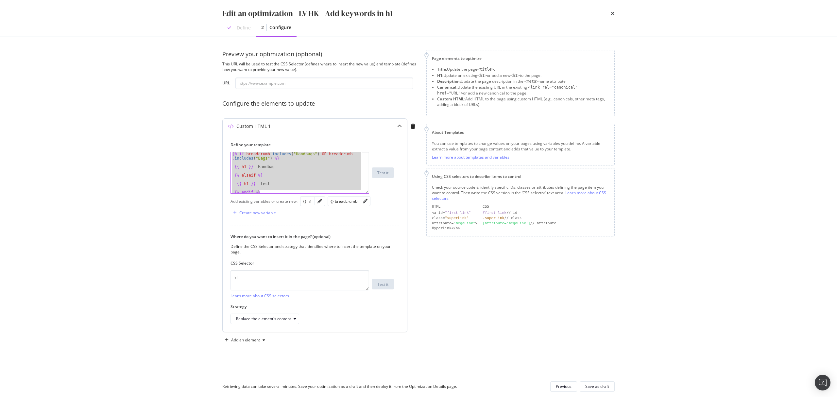
click at [320, 154] on div "{% if breadcrumb . includes ( "Handbags" ) OR breadcrumb . includes ( "Bags" ) …" at bounding box center [296, 172] width 131 height 41
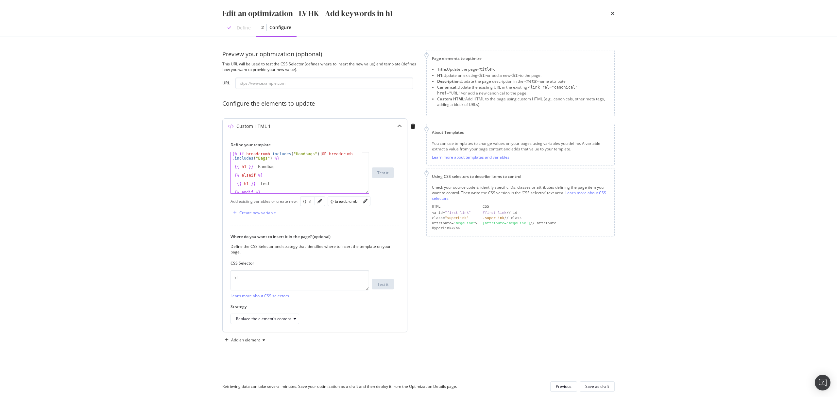
click at [318, 154] on div "{% if breadcrumb . includes ( "Handbags" ) OR breadcrumb . includes ( "Bags" ) …" at bounding box center [296, 179] width 131 height 54
click at [251, 175] on div "{% if breadcrumb . includes ( "Handbags" ) or breadcrumb . includes ( "Bags" ) …" at bounding box center [296, 179] width 131 height 54
click at [253, 175] on div "{% if breadcrumb . includes ( "Handbags" ) or breadcrumb . includes ( "Bags" ) …" at bounding box center [296, 179] width 131 height 54
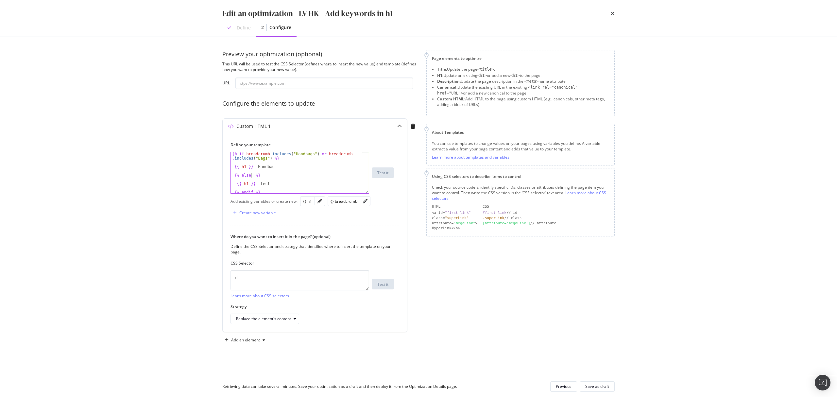
type textarea "{% else %}"
click at [597, 390] on div "Save as draft" at bounding box center [597, 386] width 24 height 9
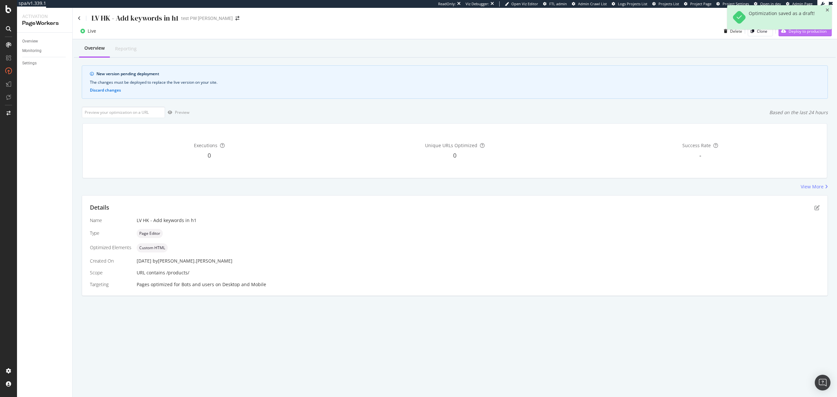
click at [795, 35] on div "Deploy to production" at bounding box center [803, 31] width 48 height 10
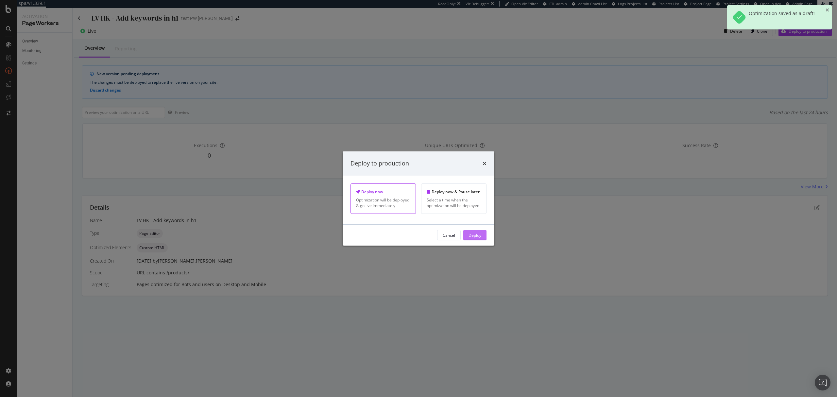
click at [475, 233] on div "Deploy" at bounding box center [475, 235] width 13 height 10
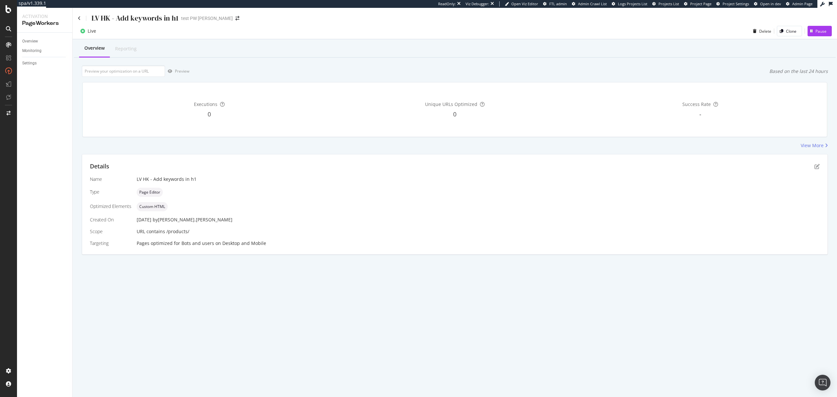
click at [819, 164] on div "Details" at bounding box center [455, 166] width 730 height 9
click at [818, 165] on icon "pen-to-square" at bounding box center [817, 166] width 5 height 5
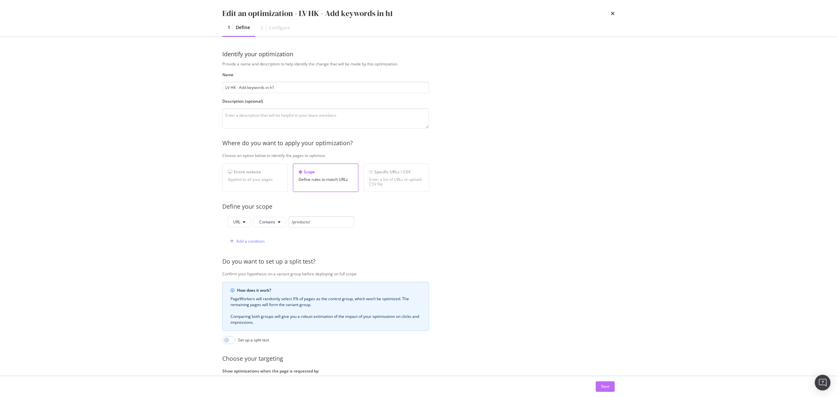
click at [613, 385] on button "Next" at bounding box center [605, 386] width 19 height 10
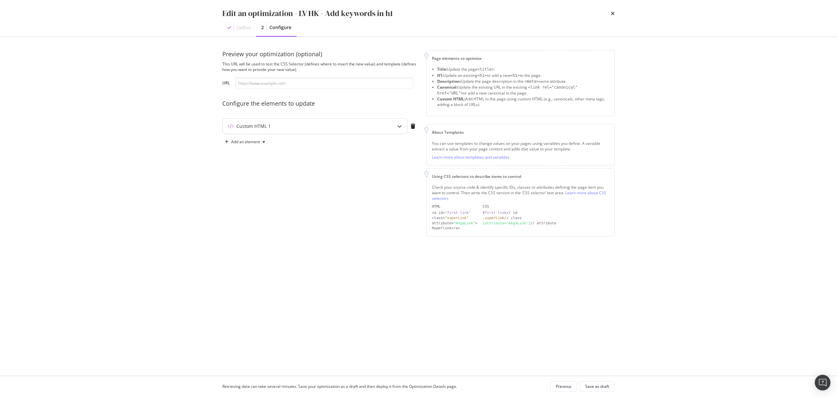
click at [363, 124] on div "Custom HTML 1" at bounding box center [302, 126] width 159 height 7
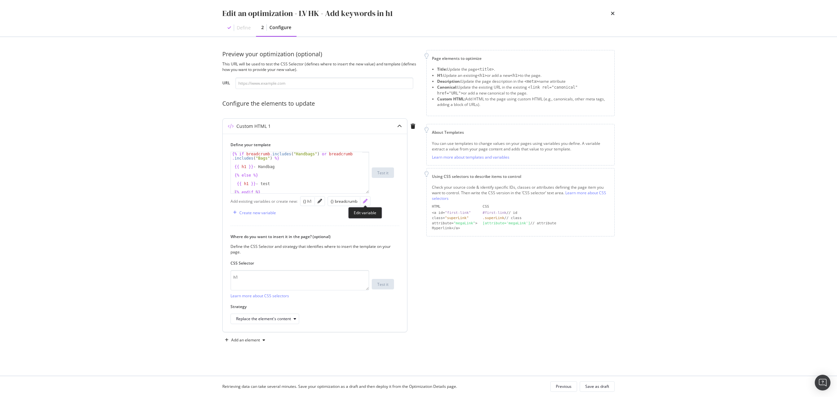
click at [365, 202] on icon "pencil" at bounding box center [365, 201] width 5 height 5
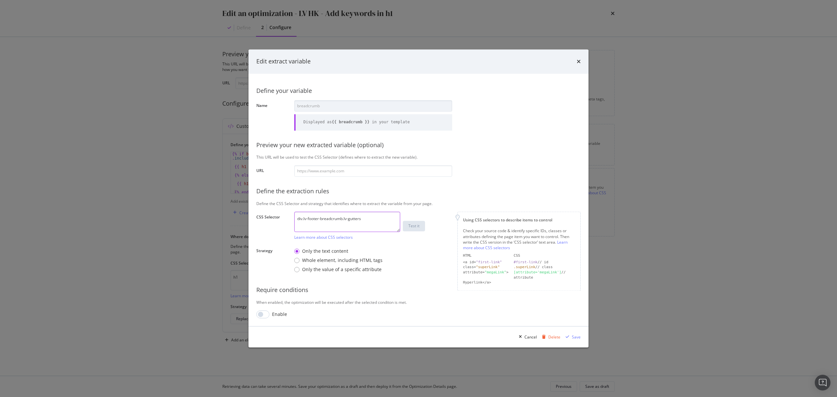
click at [378, 220] on textarea "div.lv-footer-breadcrumb.lv-gutters" at bounding box center [347, 222] width 106 height 20
type textarea "div.lv-footer-breadcrumb.lv-gutters > nav"
click at [573, 337] on div "Save" at bounding box center [576, 337] width 9 height 6
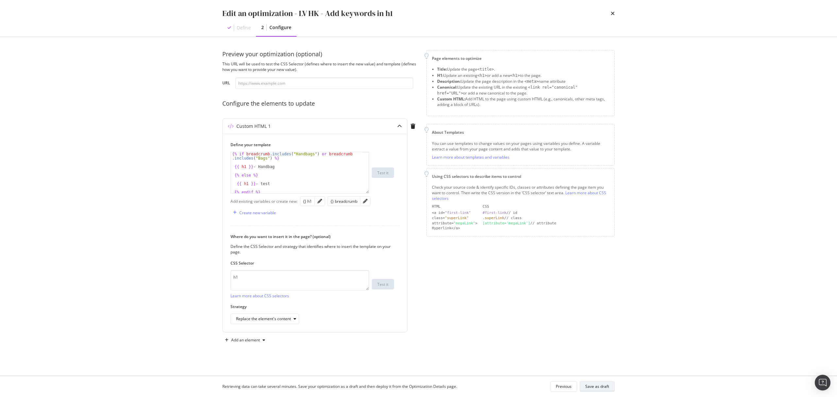
click at [606, 389] on div "Save as draft" at bounding box center [597, 387] width 24 height 6
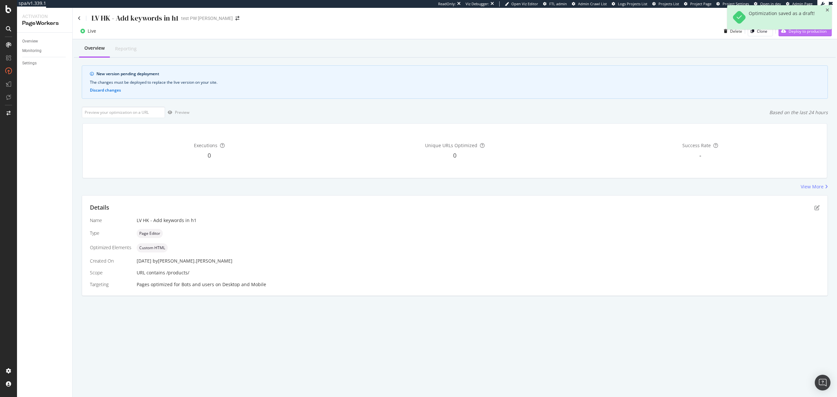
click at [792, 35] on div "Deploy to production" at bounding box center [803, 31] width 48 height 10
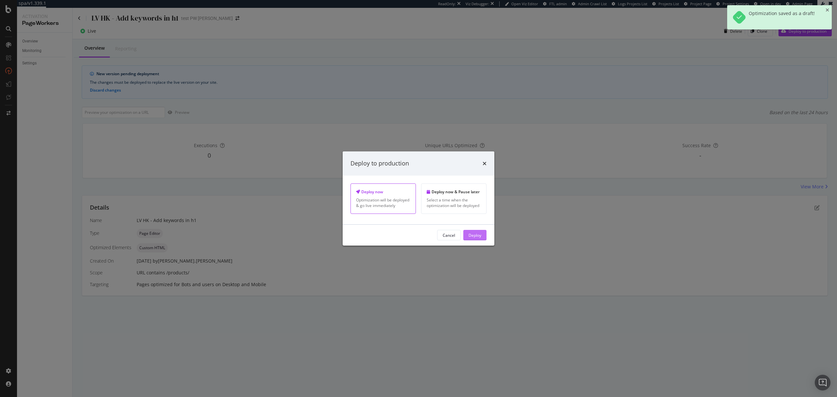
click at [480, 235] on div "Deploy" at bounding box center [475, 235] width 13 height 6
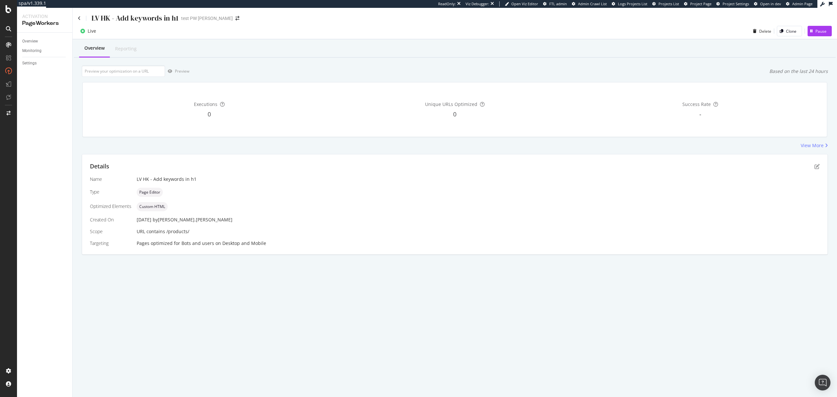
click at [815, 164] on div "Details" at bounding box center [455, 166] width 730 height 9
click at [816, 165] on icon "pen-to-square" at bounding box center [817, 166] width 5 height 5
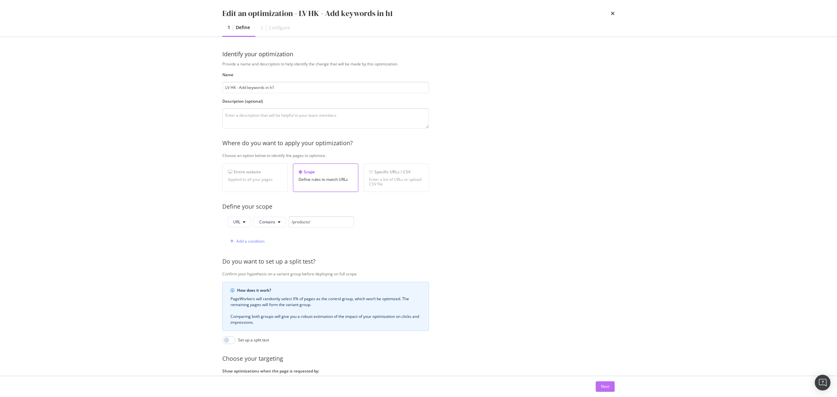
click at [598, 386] on button "Next" at bounding box center [605, 386] width 19 height 10
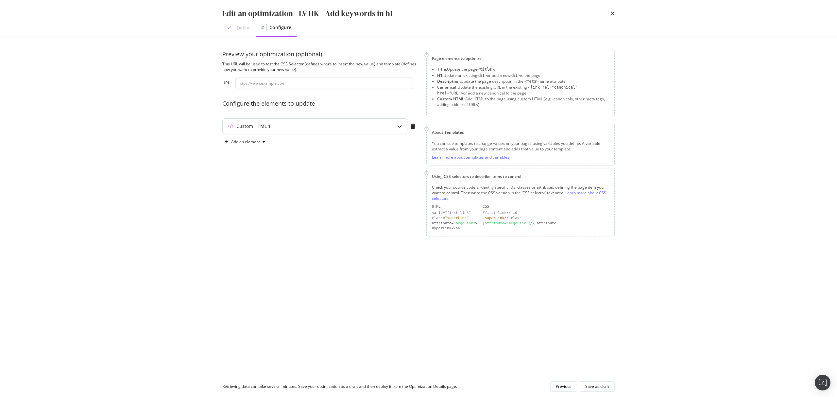
click at [325, 130] on div "Custom HTML 1" at bounding box center [315, 126] width 184 height 15
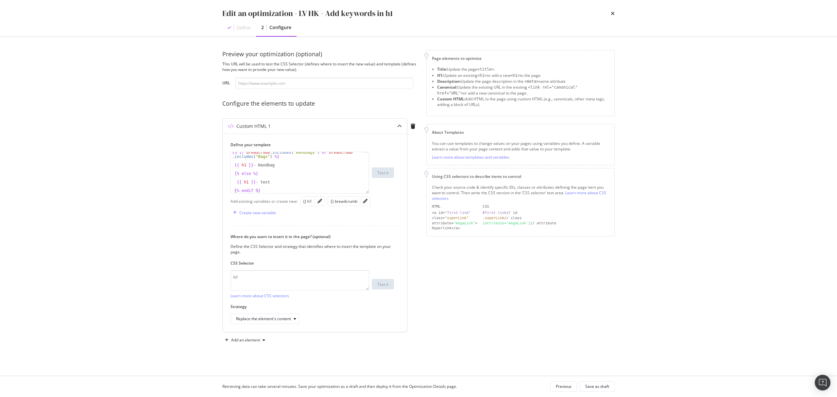
scroll to position [2, 0]
click at [367, 201] on icon "pencil" at bounding box center [365, 201] width 5 height 5
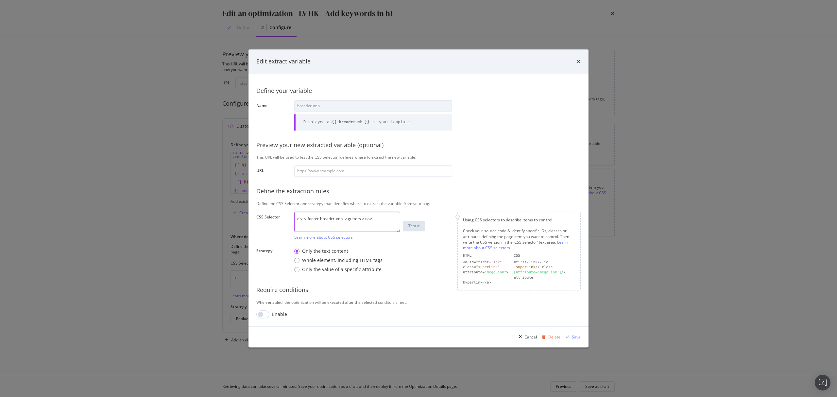
click at [377, 219] on textarea "div.lv-footer-breadcrumb.lv-gutters > nav" at bounding box center [347, 222] width 106 height 20
click at [580, 61] on icon "times" at bounding box center [579, 61] width 4 height 5
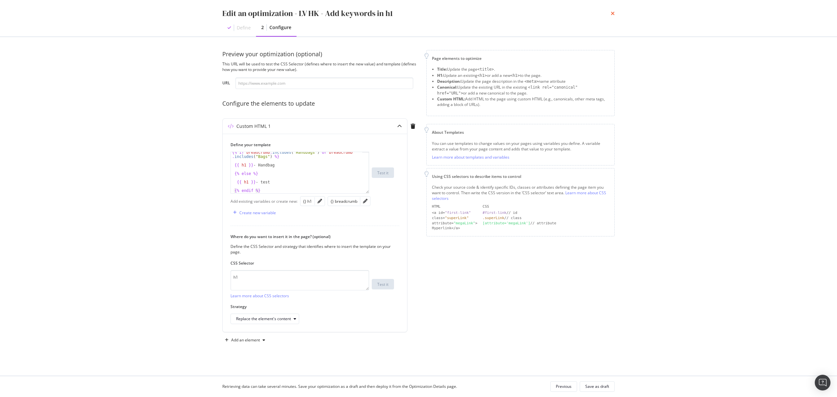
click at [614, 14] on icon "times" at bounding box center [613, 13] width 4 height 5
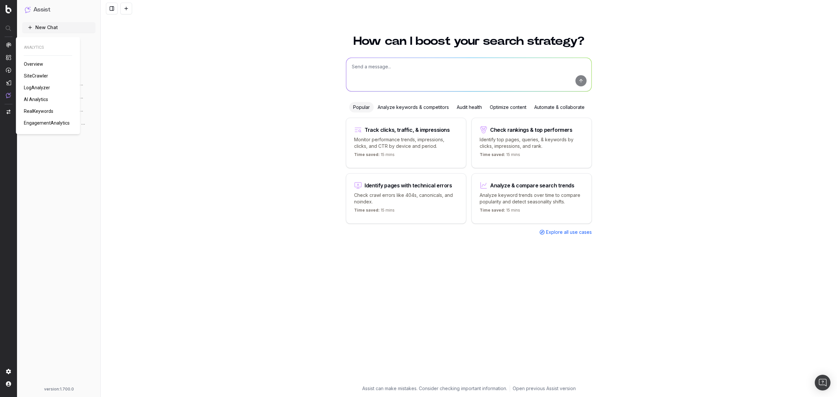
click at [34, 63] on span "Overview" at bounding box center [33, 63] width 19 height 5
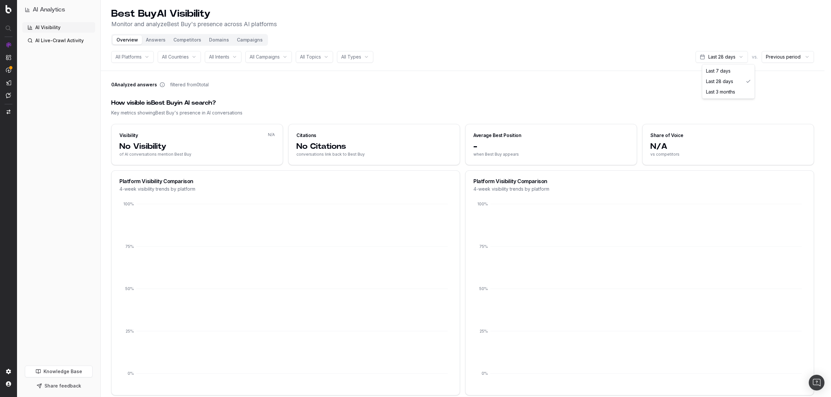
click at [725, 58] on html "AI Analytics AI Visibility AI Live-Crawl Activity Knowledge Base Share feedback…" at bounding box center [415, 198] width 831 height 397
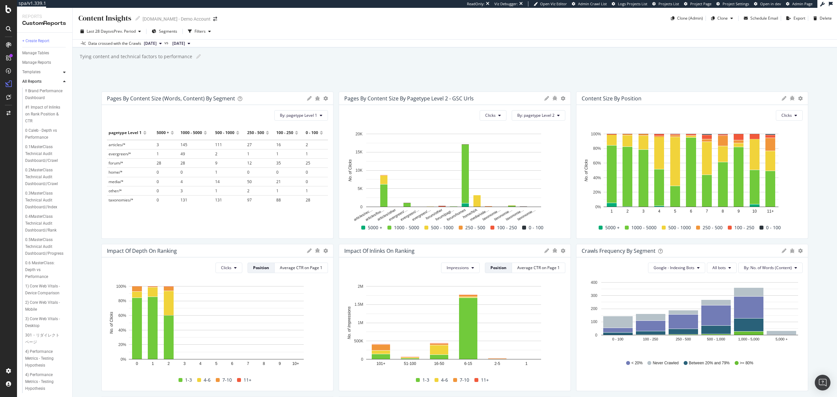
click at [66, 74] on div at bounding box center [64, 72] width 7 height 7
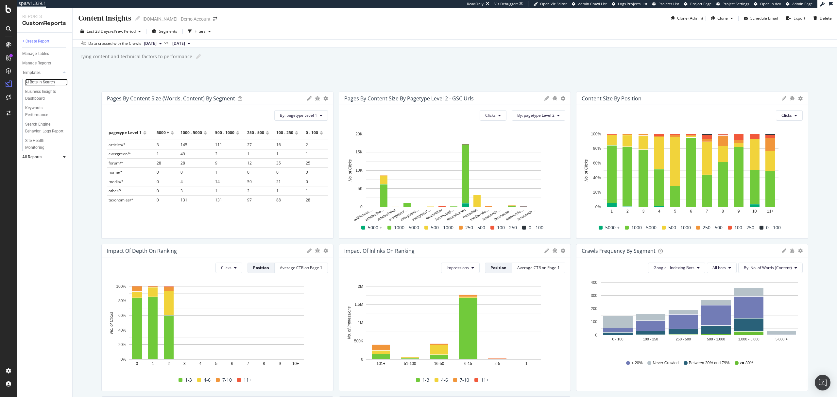
click at [47, 81] on div "AI Bots in Search" at bounding box center [40, 82] width 30 height 7
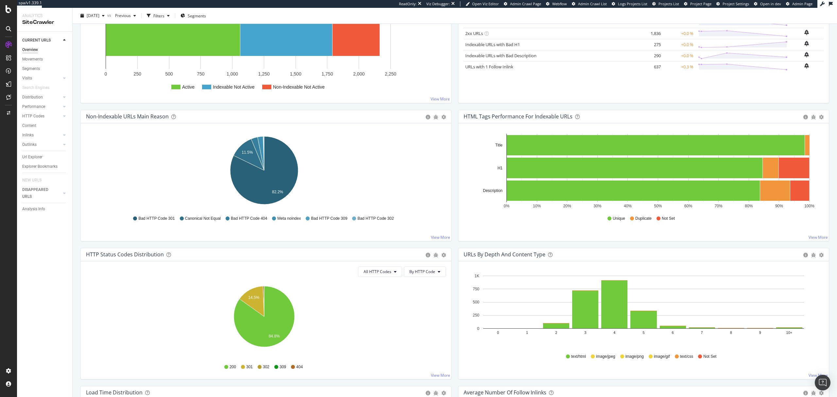
scroll to position [131, 0]
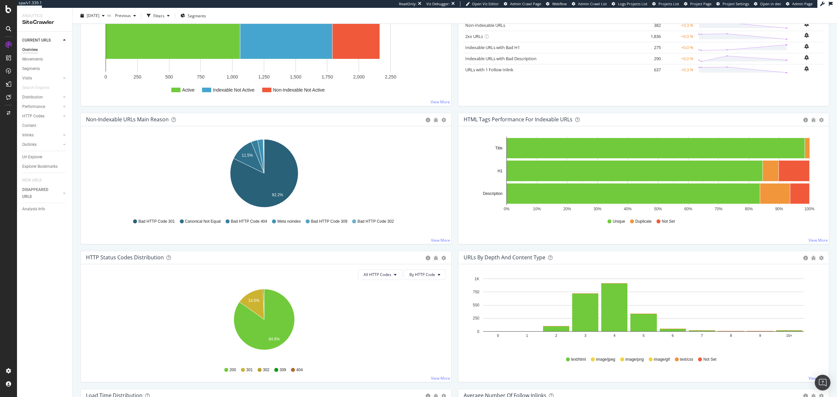
drag, startPoint x: 30, startPoint y: 78, endPoint x: 237, endPoint y: 100, distance: 208.2
click at [30, 78] on div "Visits" at bounding box center [27, 78] width 10 height 7
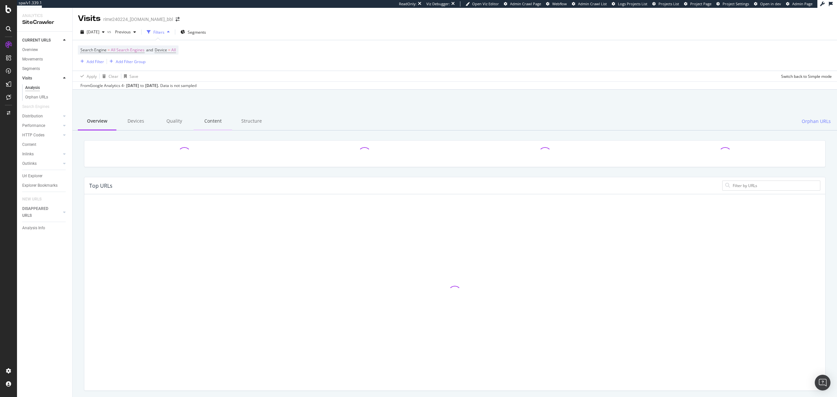
click at [205, 122] on div "Content" at bounding box center [213, 121] width 39 height 18
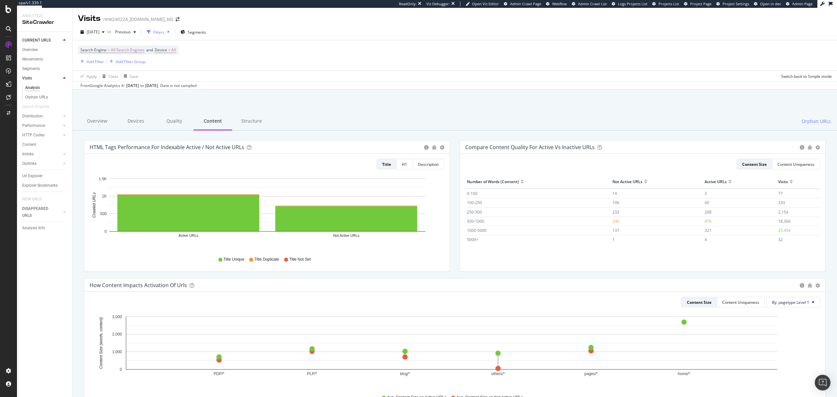
drag, startPoint x: 96, startPoint y: 123, endPoint x: 325, endPoint y: 111, distance: 229.3
click at [387, 109] on div at bounding box center [454, 107] width 749 height 28
click at [100, 125] on div "Overview" at bounding box center [97, 121] width 39 height 18
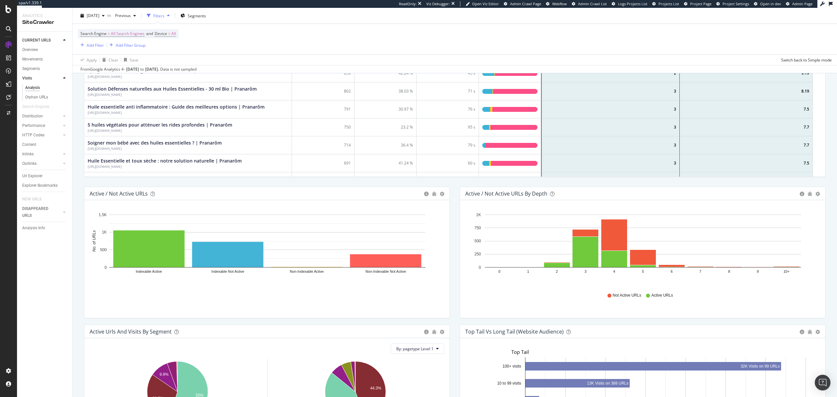
scroll to position [218, 0]
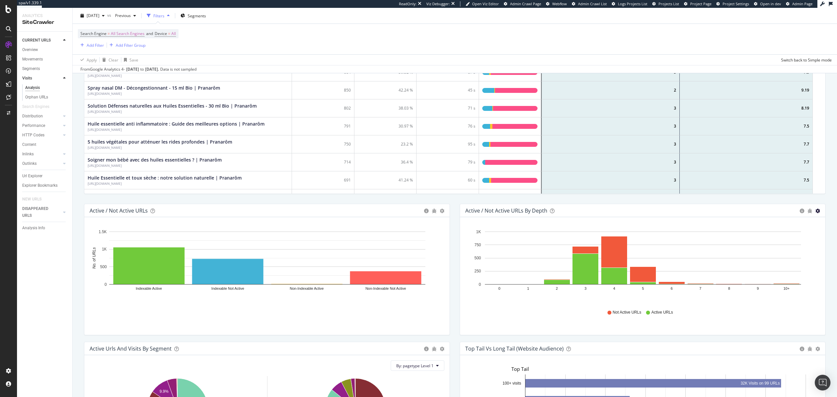
click at [816, 213] on icon "gear" at bounding box center [818, 211] width 5 height 5
click at [785, 239] on span "Bar (by Percentage)" at bounding box center [796, 235] width 60 height 9
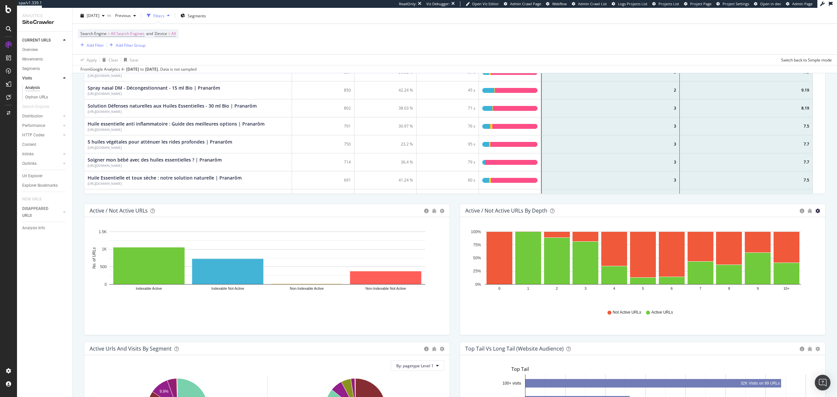
click at [816, 213] on icon "gear" at bounding box center [818, 211] width 5 height 5
click at [795, 223] on span "Bar (by Value)" at bounding box center [796, 223] width 60 height 9
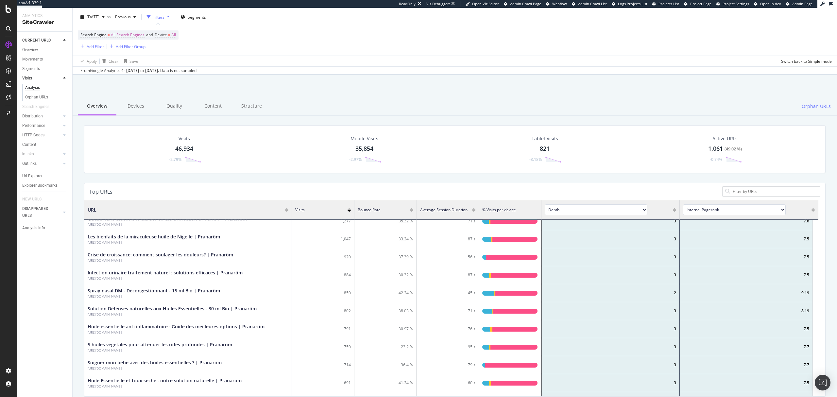
scroll to position [0, 0]
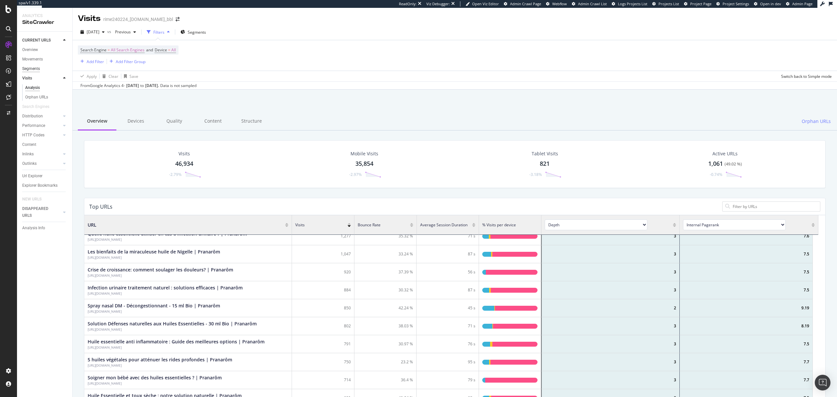
click at [36, 69] on div "Segments" at bounding box center [31, 68] width 18 height 7
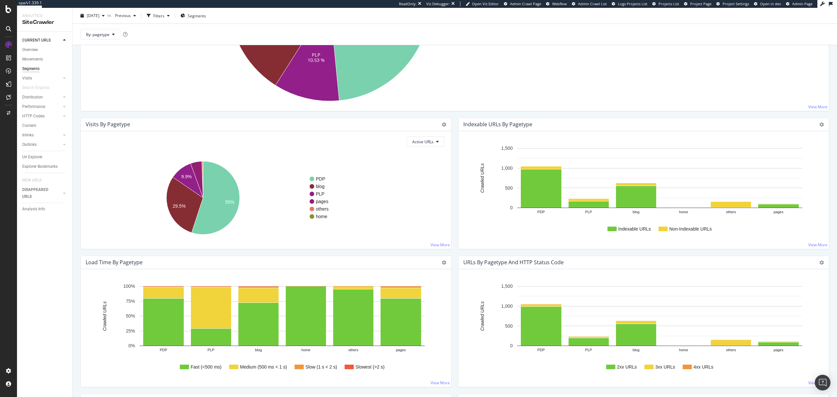
scroll to position [189, 0]
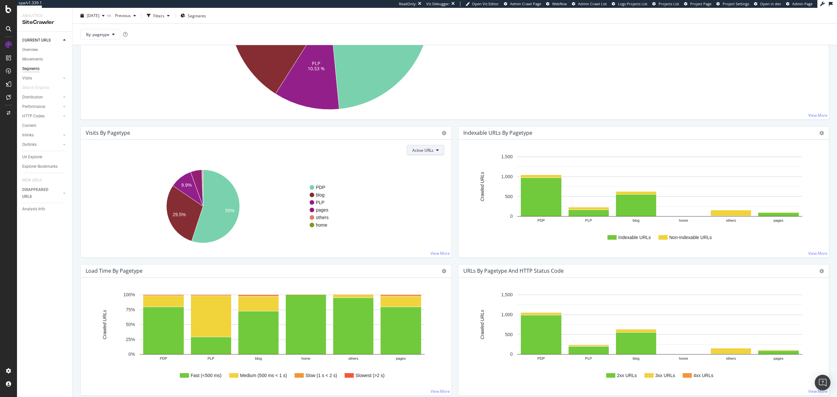
click at [436, 155] on button "Active URLs" at bounding box center [426, 150] width 38 height 10
click at [427, 176] on span "Sum of Visits" at bounding box center [420, 176] width 23 height 6
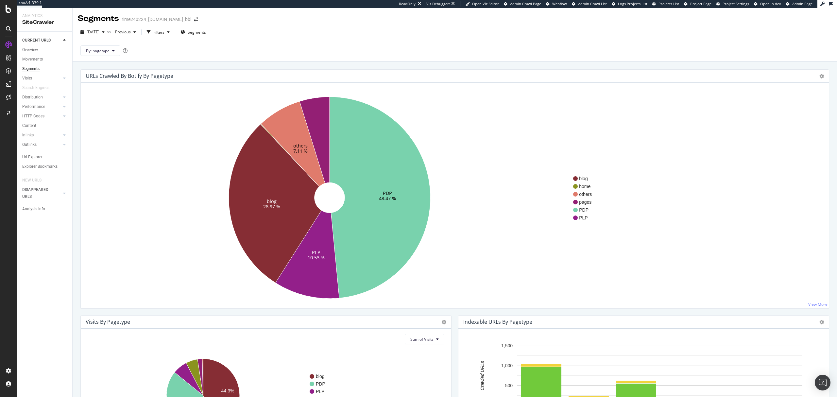
scroll to position [43, 0]
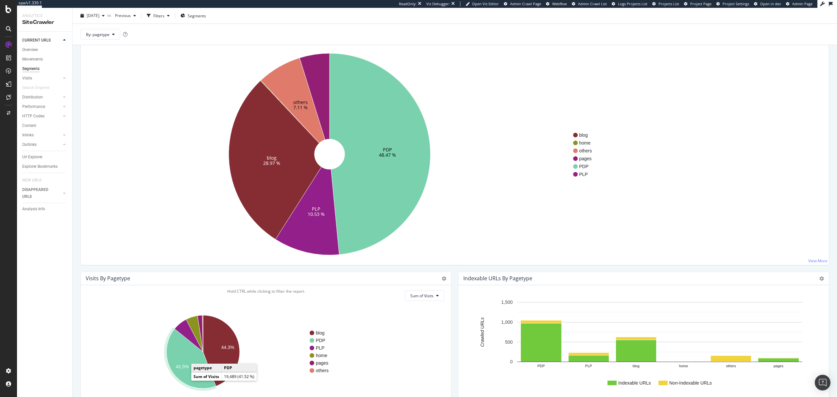
click at [182, 373] on icon "A chart." at bounding box center [190, 359] width 49 height 60
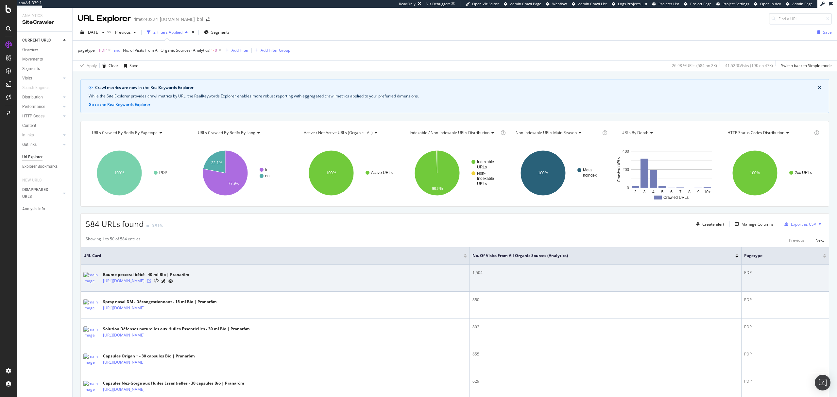
click at [151, 282] on icon at bounding box center [149, 281] width 4 height 4
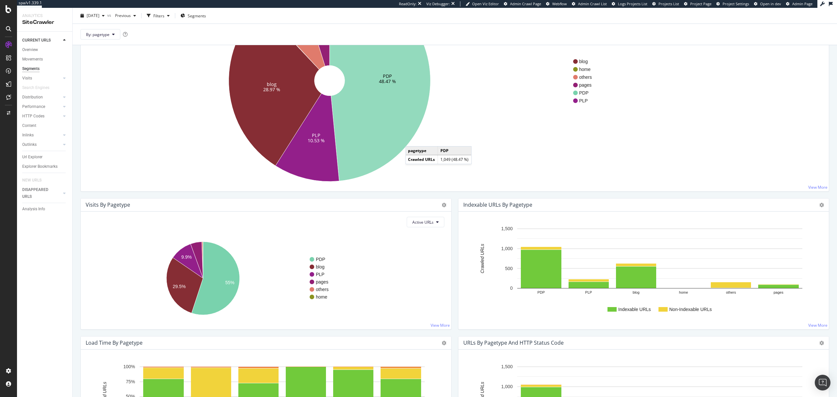
scroll to position [131, 0]
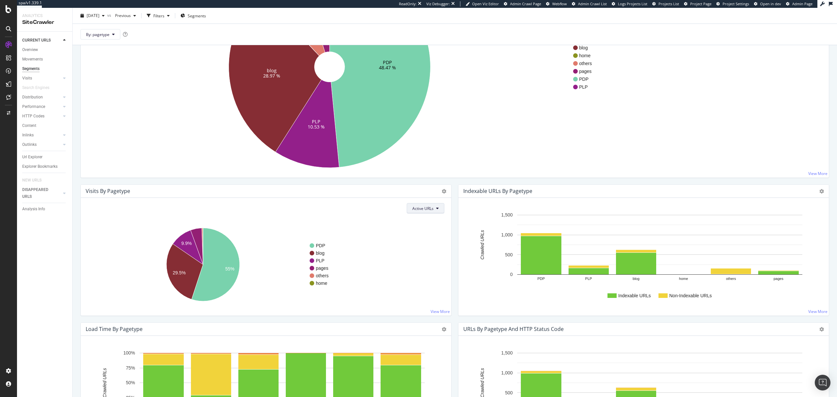
click at [423, 204] on button "Active URLs" at bounding box center [426, 208] width 38 height 10
click at [416, 231] on span "Sum of Visits" at bounding box center [420, 234] width 23 height 6
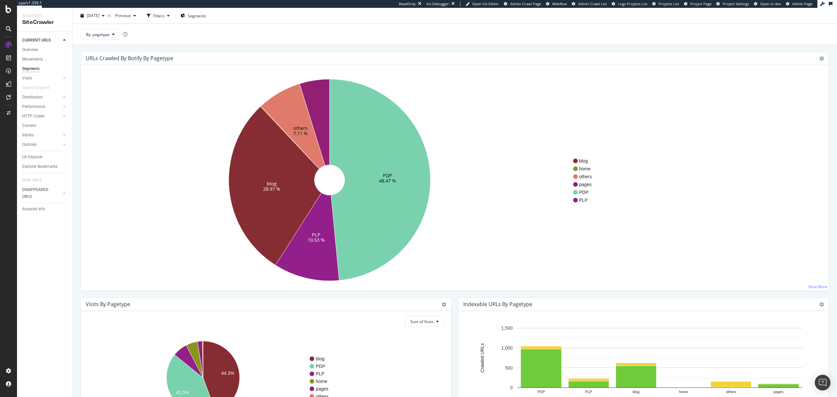
scroll to position [0, 0]
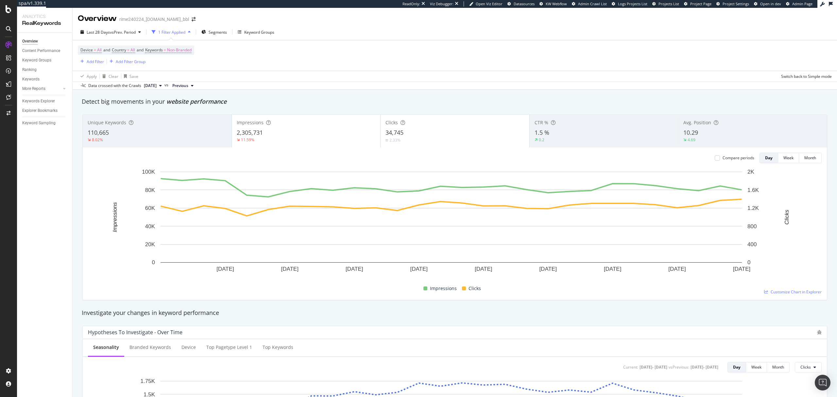
click at [65, 84] on div "More Reports" at bounding box center [47, 88] width 50 height 9
click at [63, 88] on icon at bounding box center [64, 89] width 3 height 4
click at [33, 116] on div "Content" at bounding box center [32, 117] width 14 height 7
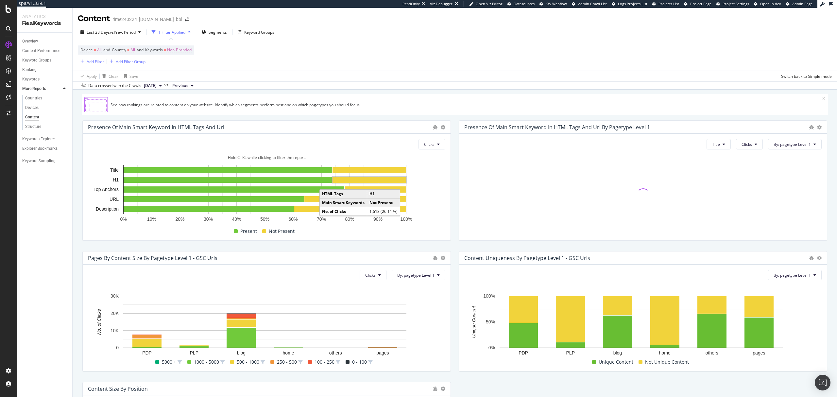
click at [394, 183] on rect "A chart." at bounding box center [370, 180] width 74 height 6
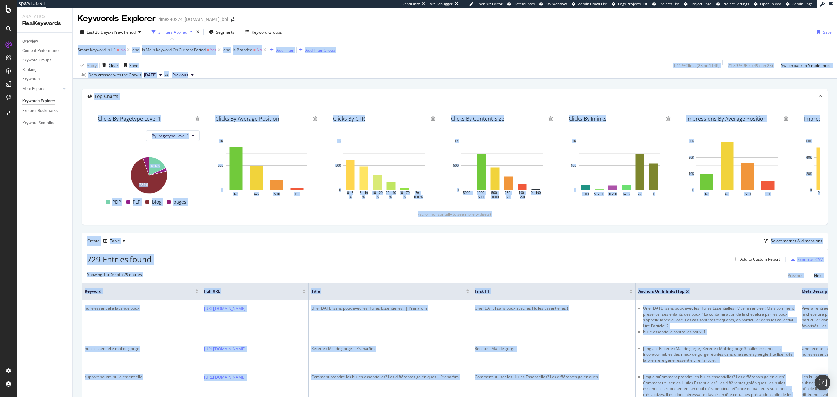
drag, startPoint x: 837, startPoint y: 132, endPoint x: 834, endPoint y: 29, distance: 102.7
click at [834, 29] on div "Keywords Explorer rime240224_www.pranarom.fr_bbl Last 28 Days vs Prev. Period 3…" at bounding box center [455, 202] width 765 height 389
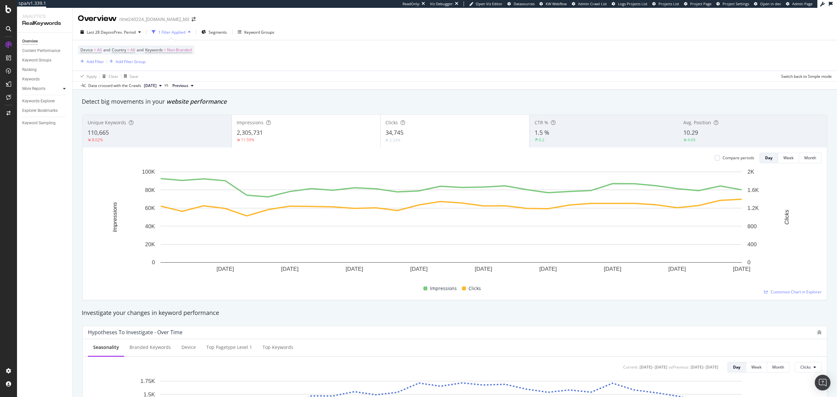
click at [62, 91] on div at bounding box center [64, 88] width 7 height 7
click at [34, 117] on div "Content" at bounding box center [32, 117] width 14 height 7
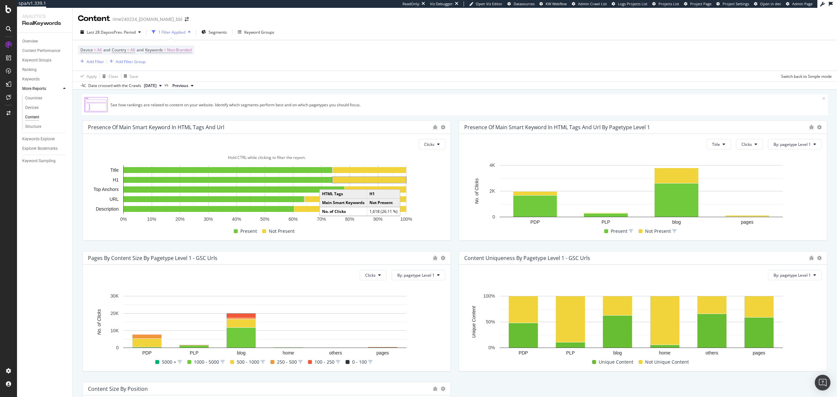
click at [394, 179] on rect "A chart." at bounding box center [370, 180] width 74 height 6
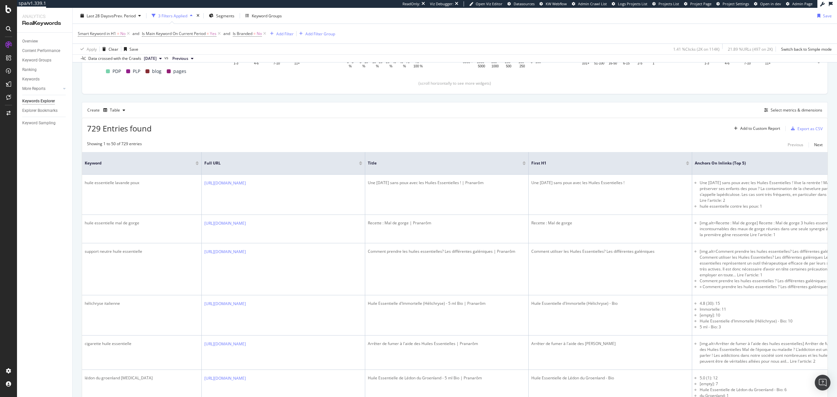
scroll to position [174, 0]
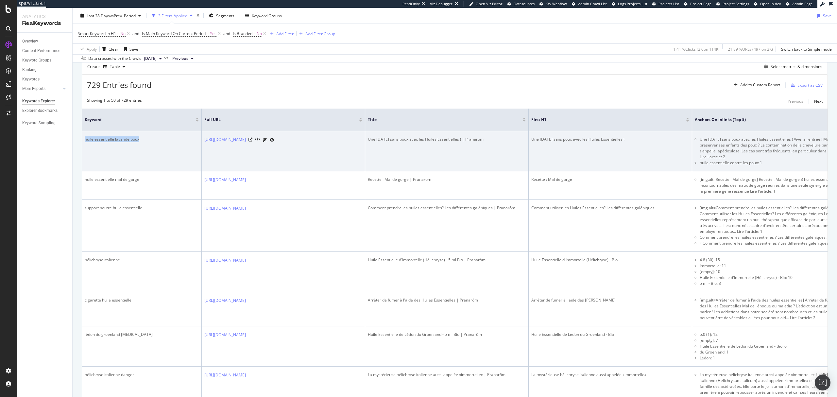
drag, startPoint x: 83, startPoint y: 141, endPoint x: 140, endPoint y: 142, distance: 57.6
click at [140, 142] on td "huile essentielle lavande poux" at bounding box center [142, 151] width 120 height 40
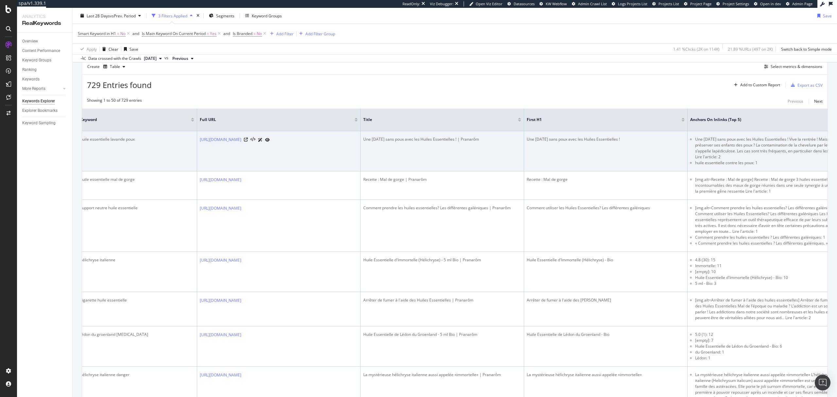
scroll to position [0, 0]
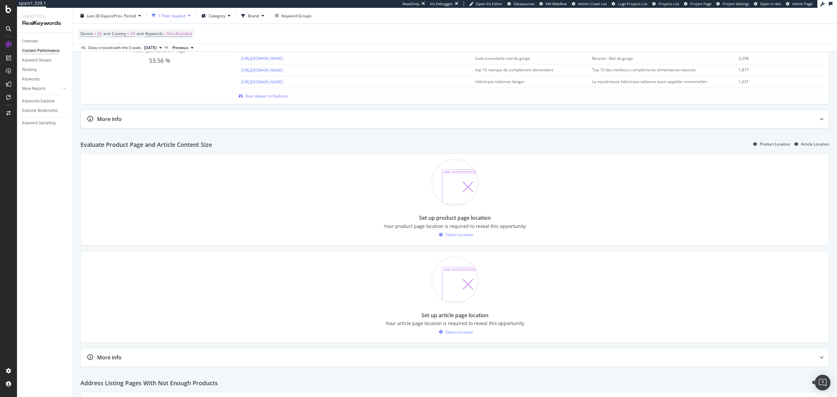
scroll to position [422, 0]
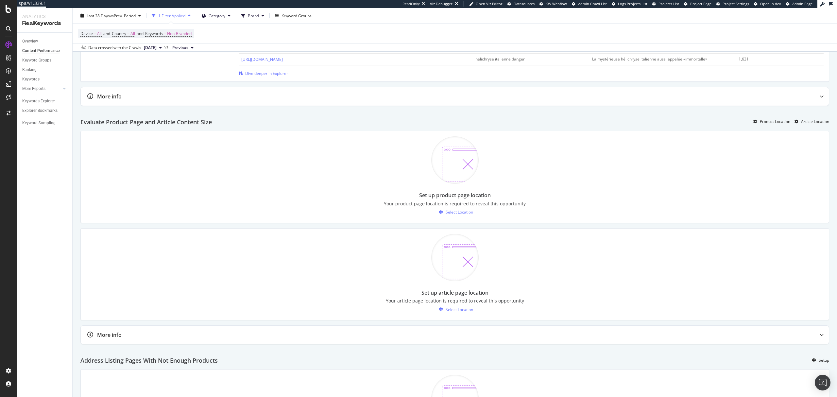
click at [450, 217] on div "Select Location" at bounding box center [455, 212] width 37 height 10
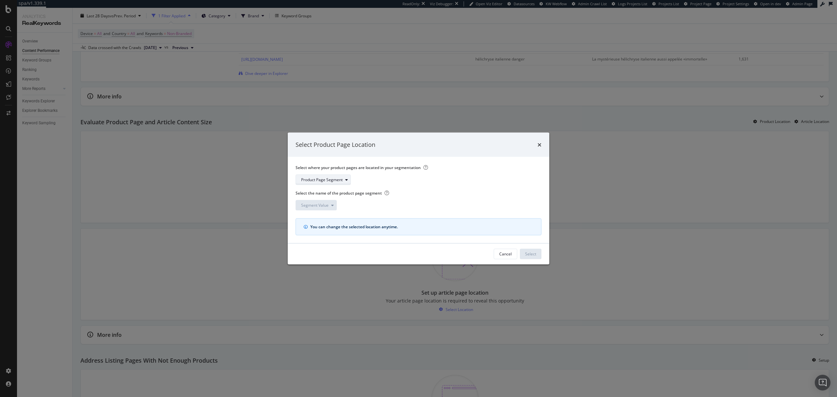
click at [339, 181] on div "Product Page Segment" at bounding box center [322, 180] width 42 height 4
click at [324, 205] on div "pagetype" at bounding box center [320, 201] width 43 height 8
click at [326, 209] on div "Segment Value" at bounding box center [318, 204] width 35 height 9
click at [314, 218] on div "PDP" at bounding box center [310, 216] width 22 height 8
click at [530, 251] on div "Select" at bounding box center [530, 254] width 11 height 6
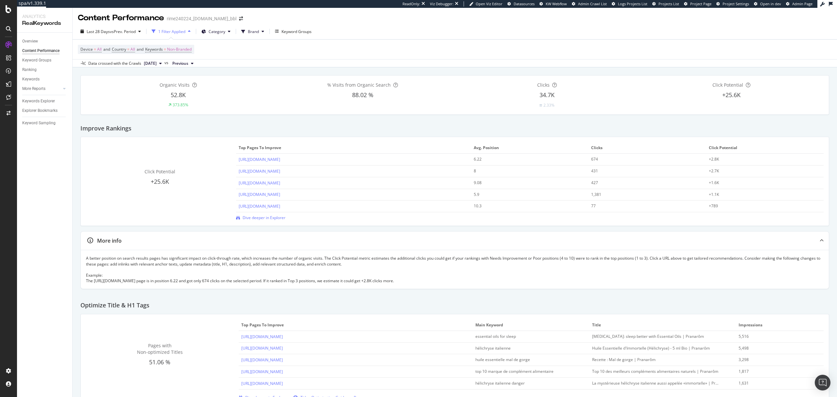
scroll to position [0, 0]
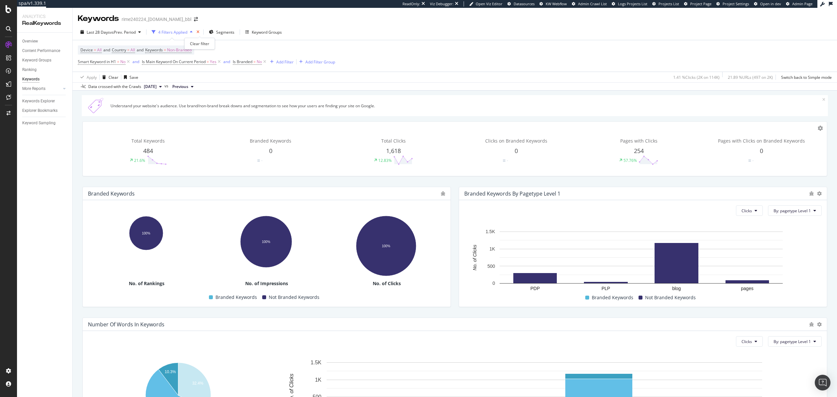
click at [199, 32] on icon "times" at bounding box center [198, 32] width 3 height 4
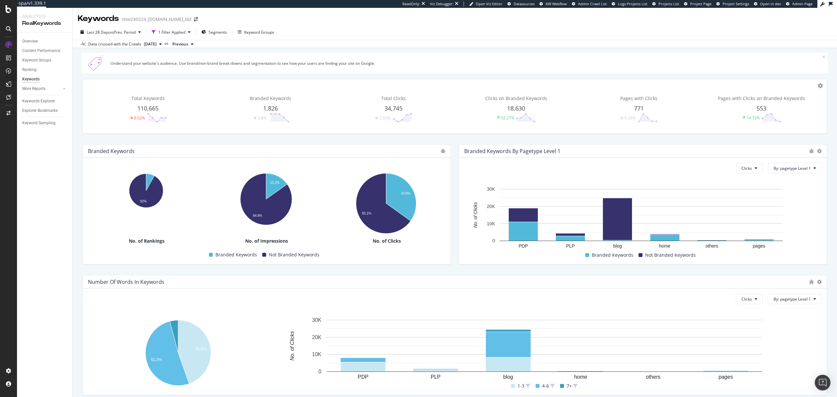
click at [164, 45] on button "[DATE]" at bounding box center [152, 44] width 23 height 8
click at [184, 66] on div "2.2K URLs" at bounding box center [192, 66] width 18 height 6
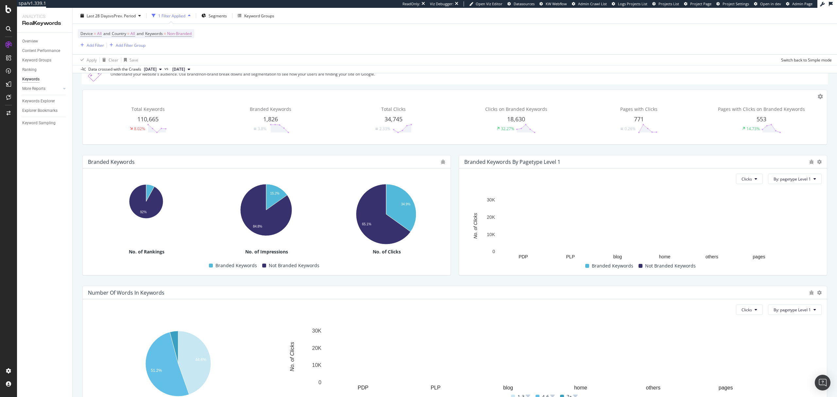
scroll to position [69, 0]
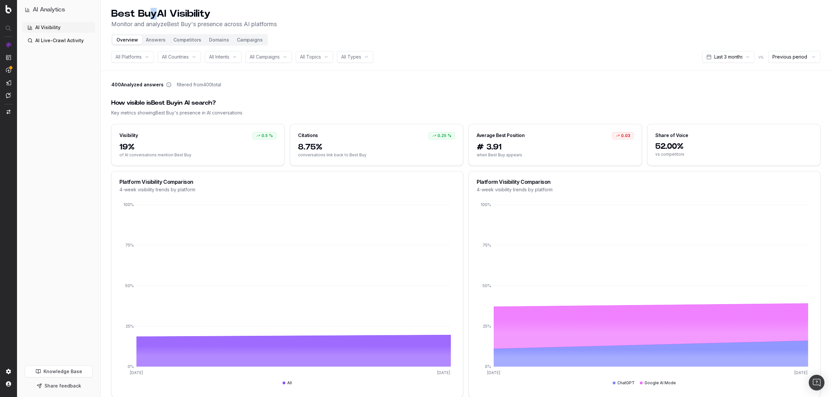
click at [152, 16] on h1 "Best Buy AI Visibility" at bounding box center [193, 14] width 165 height 12
click at [156, 13] on h1 "Best Buy AI Visibility" at bounding box center [193, 14] width 165 height 12
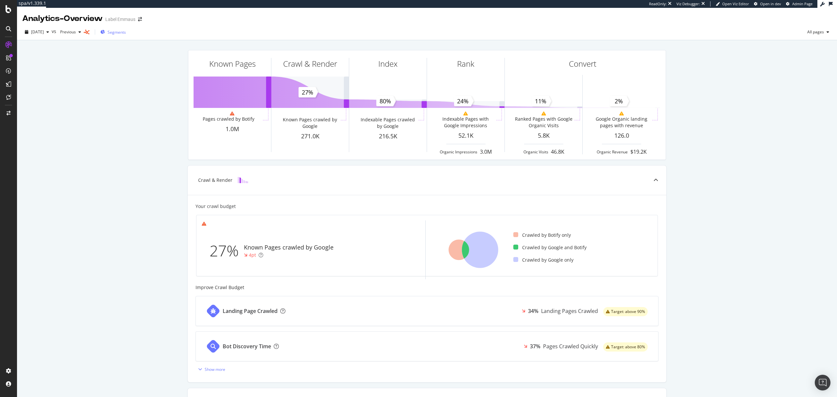
click at [126, 34] on span "Segments" at bounding box center [117, 32] width 18 height 6
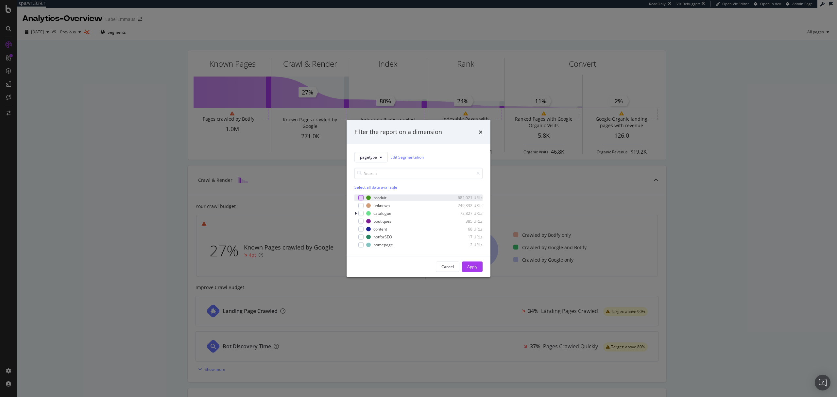
click at [361, 199] on div "modal" at bounding box center [360, 197] width 5 height 5
click at [474, 265] on div "Apply" at bounding box center [472, 267] width 10 height 6
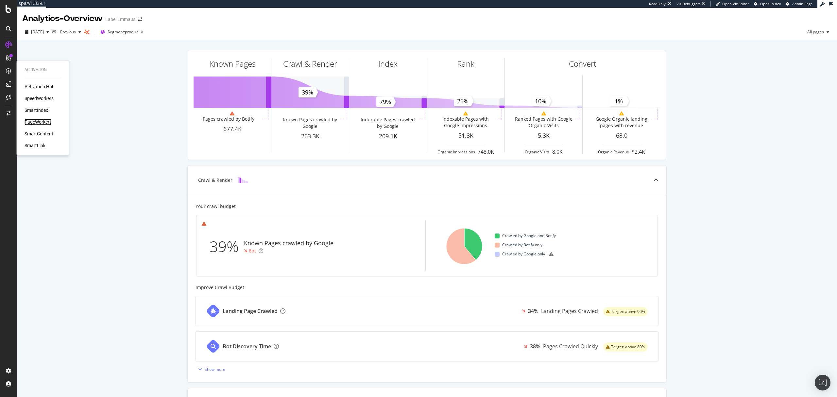
click at [43, 121] on div "PageWorkers" at bounding box center [38, 122] width 27 height 7
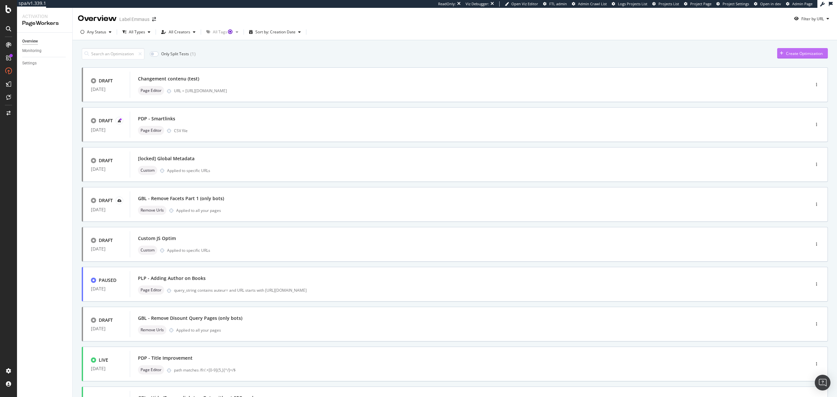
click at [807, 52] on div "Create Optimization" at bounding box center [804, 54] width 37 height 6
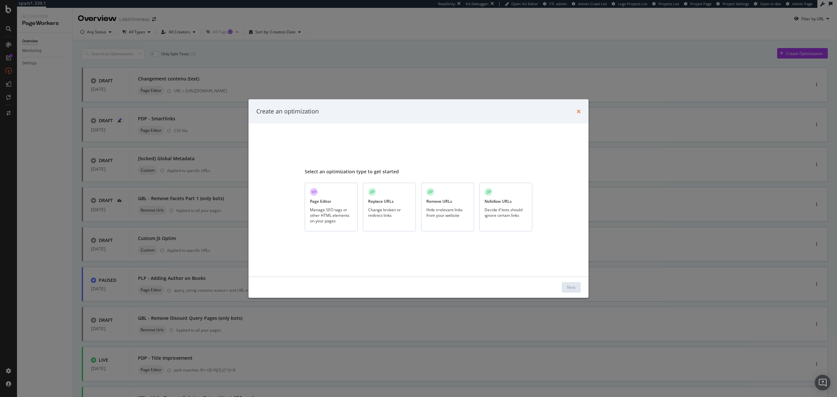
click at [578, 111] on icon "times" at bounding box center [579, 111] width 4 height 5
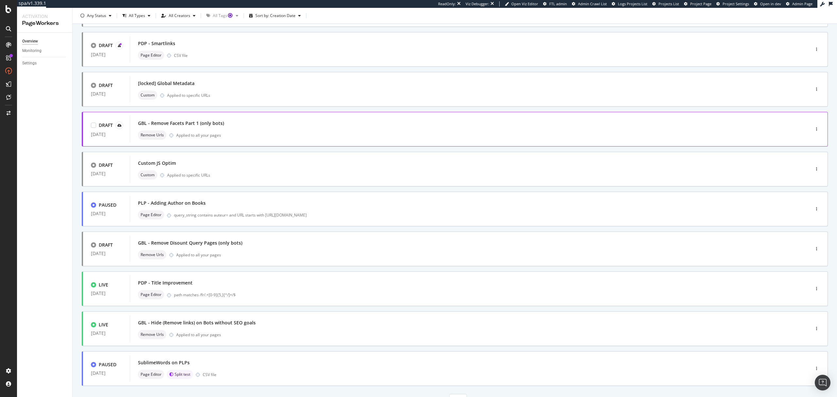
scroll to position [87, 0]
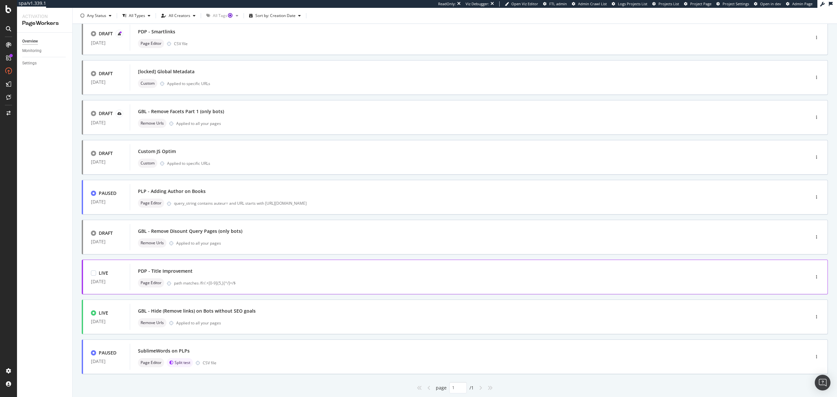
click at [308, 272] on div "PDP - Title Improvement" at bounding box center [460, 271] width 644 height 9
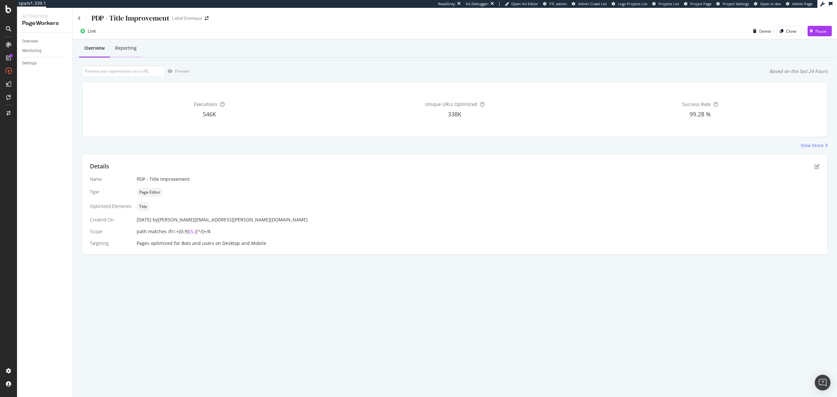
click at [130, 50] on div "Reporting" at bounding box center [126, 48] width 22 height 7
click at [79, 18] on icon at bounding box center [79, 18] width 3 height 5
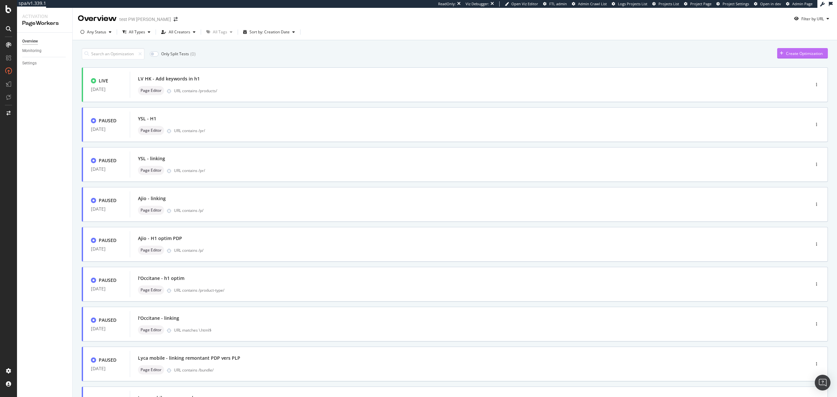
click at [787, 55] on div "Create Optimization" at bounding box center [804, 54] width 37 height 6
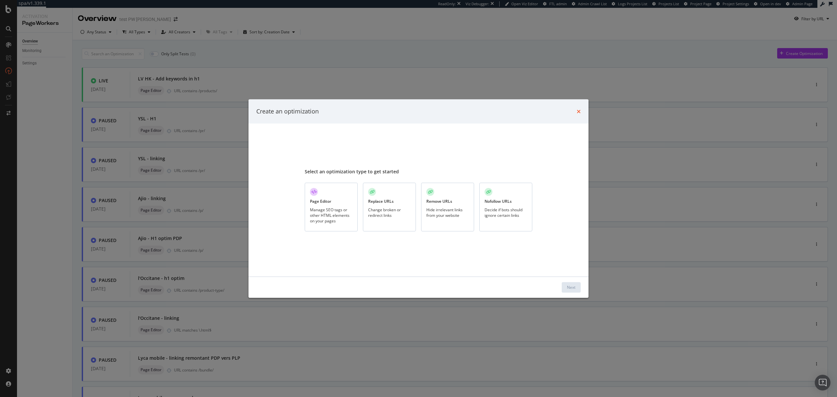
click at [579, 112] on icon "times" at bounding box center [579, 111] width 4 height 5
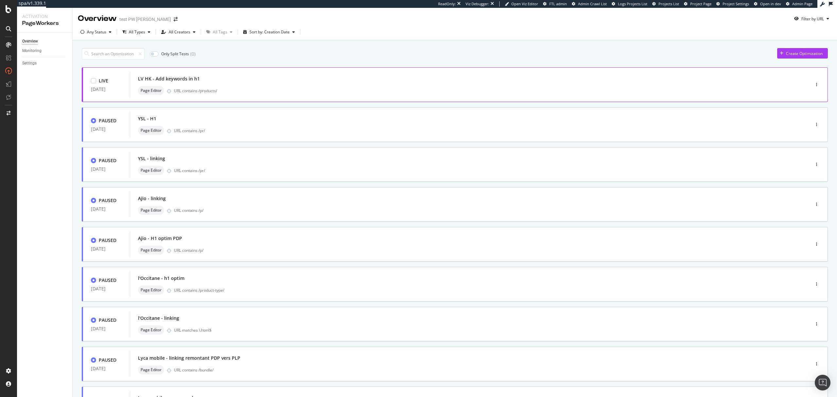
click at [552, 94] on div "Page Editor URL contains /products/" at bounding box center [460, 90] width 644 height 9
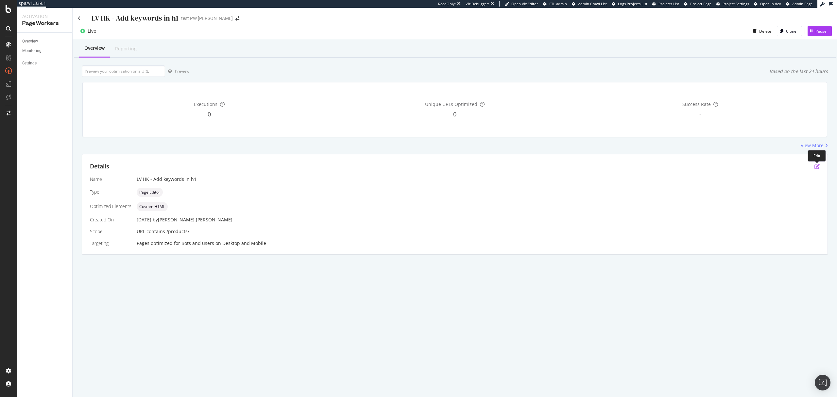
click at [817, 167] on icon "pen-to-square" at bounding box center [817, 166] width 5 height 5
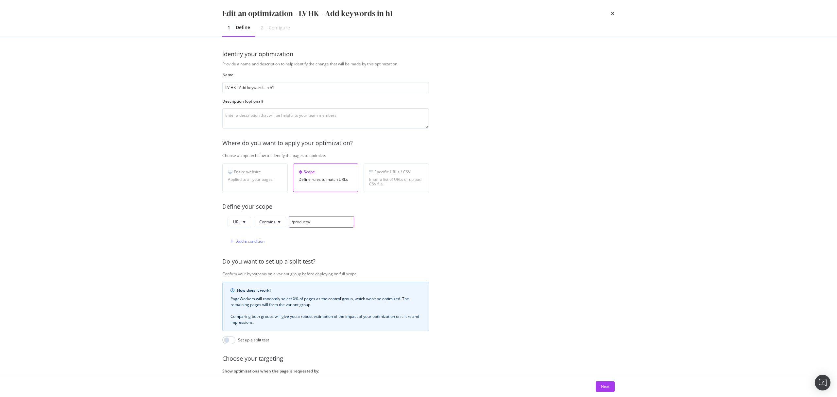
drag, startPoint x: 322, startPoint y: 225, endPoint x: 291, endPoint y: 228, distance: 31.5
click at [291, 228] on input "/products/" at bounding box center [321, 221] width 65 height 11
click at [407, 228] on div "URL Contains /products/ Add a condition" at bounding box center [325, 231] width 207 height 31
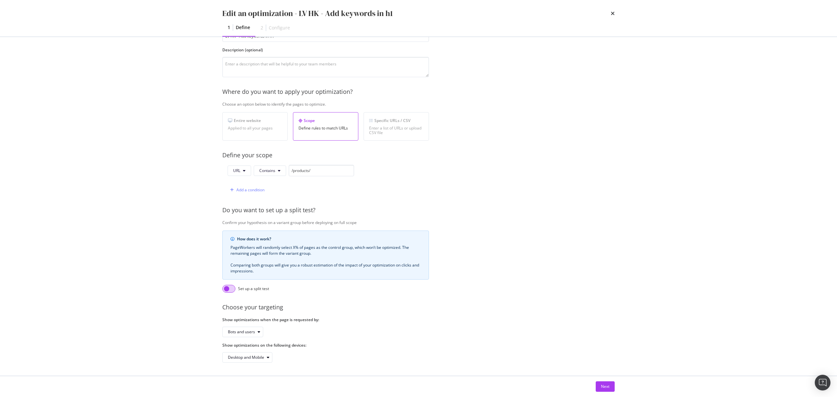
click at [230, 285] on input "modal" at bounding box center [228, 289] width 13 height 8
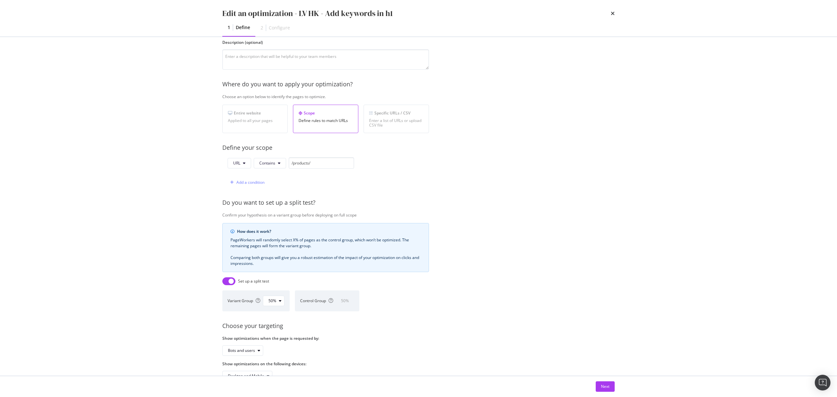
click at [230, 282] on input "modal" at bounding box center [228, 281] width 13 height 8
checkbox input "false"
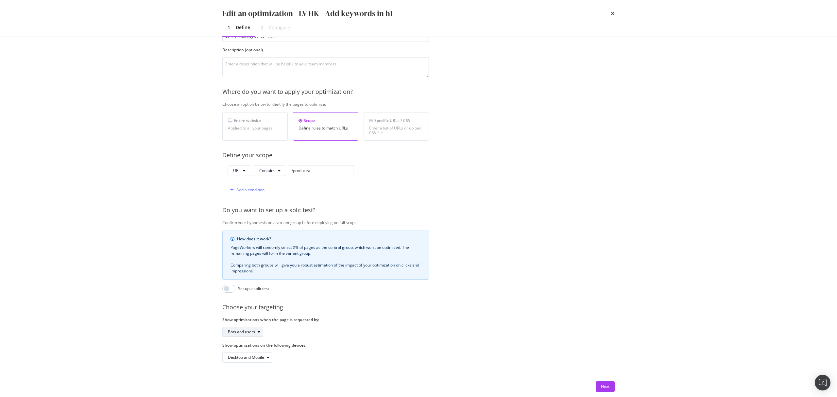
click at [258, 330] on icon "modal" at bounding box center [259, 332] width 3 height 4
click at [356, 330] on div "Bots and users" at bounding box center [325, 332] width 207 height 10
click at [602, 386] on div "Next" at bounding box center [605, 387] width 9 height 6
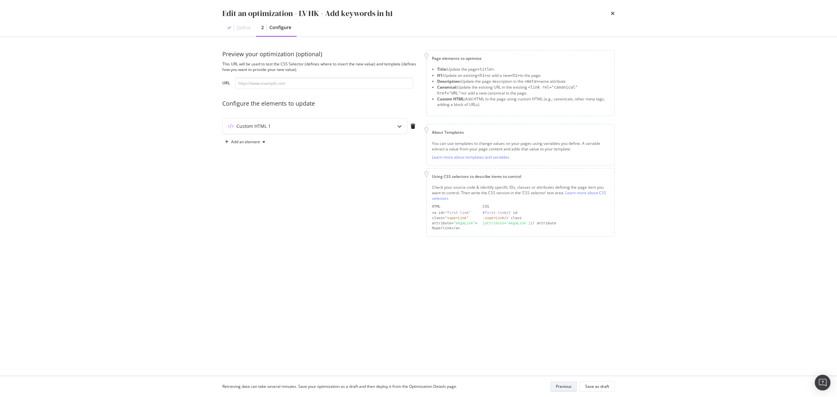
scroll to position [0, 0]
click at [352, 126] on div "Custom HTML 1" at bounding box center [302, 126] width 159 height 7
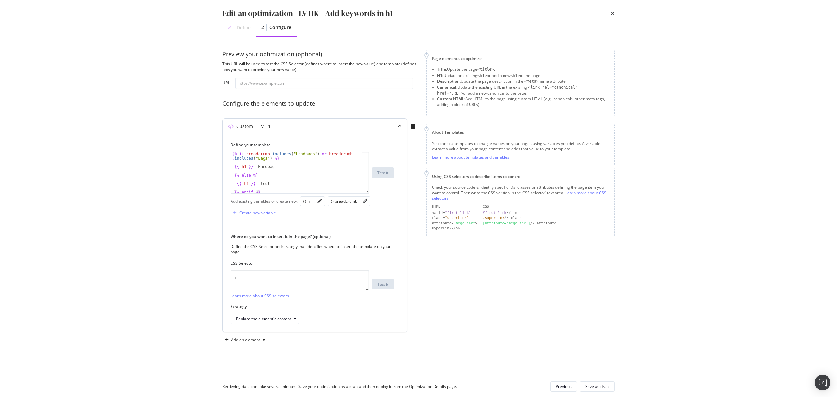
scroll to position [2, 0]
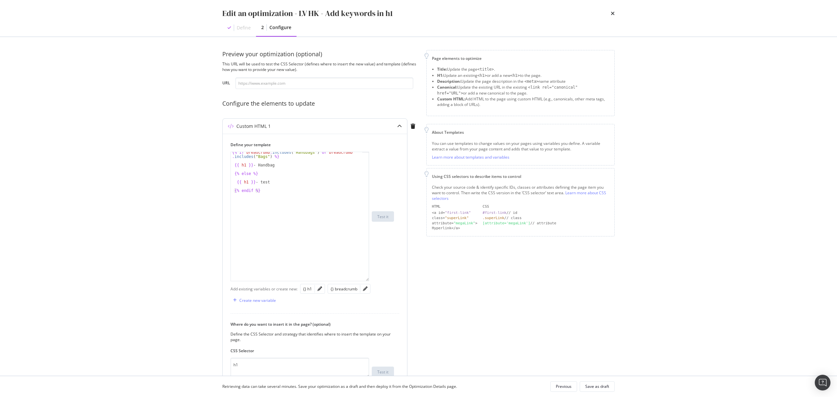
drag, startPoint x: 363, startPoint y: 190, endPoint x: 363, endPoint y: 278, distance: 87.6
click at [363, 278] on div "{% if breadcrumb . includes ( "Handbags" ) or breadcrumb . includes ( "Bags" ) …" at bounding box center [300, 216] width 139 height 129
drag, startPoint x: 275, startPoint y: 185, endPoint x: 230, endPoint y: 177, distance: 46.2
click at [230, 177] on div "Define your template {{ h1 }} - test {% if breadcrumb . includes ( "Handbags" )…" at bounding box center [315, 277] width 184 height 286
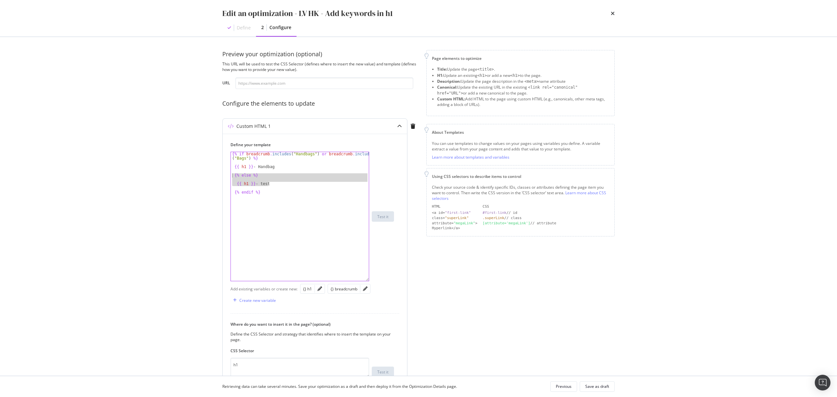
type textarea "{% else %}"
type textarea "{{ h1 }} - Handbag"
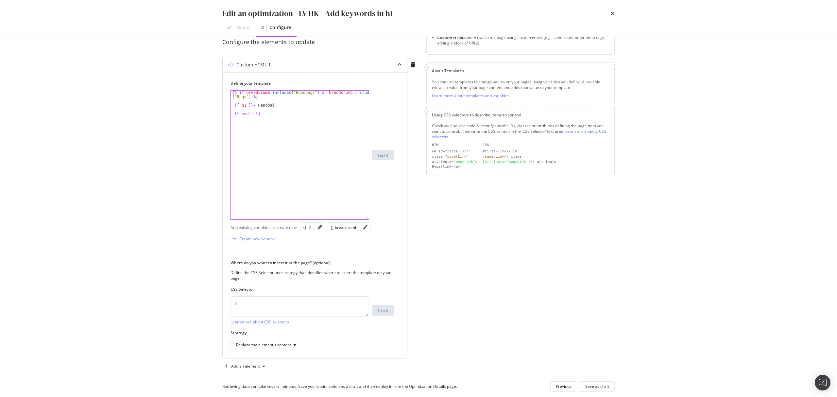
scroll to position [71, 0]
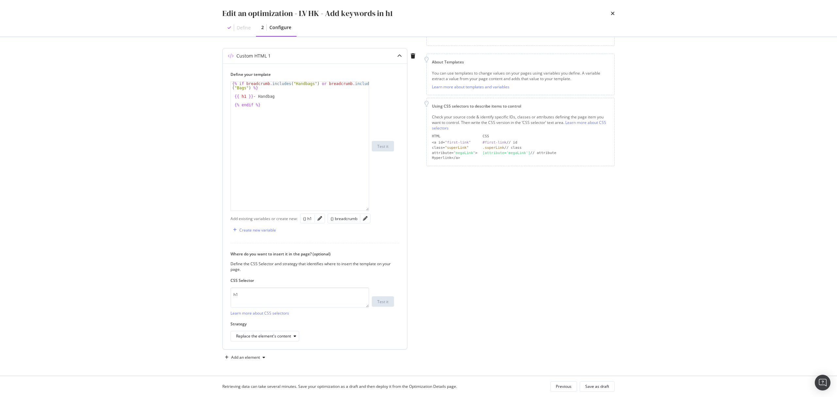
click at [322, 219] on div "modal" at bounding box center [320, 218] width 10 height 9
click at [319, 216] on icon "pencil" at bounding box center [320, 218] width 5 height 5
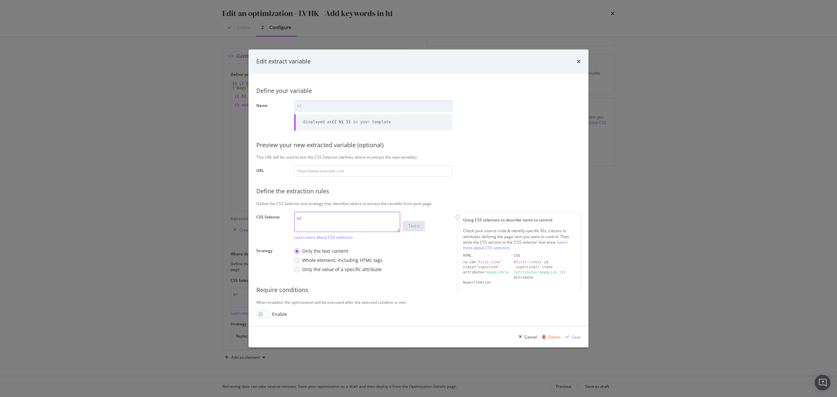
click at [344, 223] on textarea "h1" at bounding box center [347, 222] width 106 height 20
click at [319, 269] on div "Only the value of a specific attribute" at bounding box center [341, 270] width 79 height 7
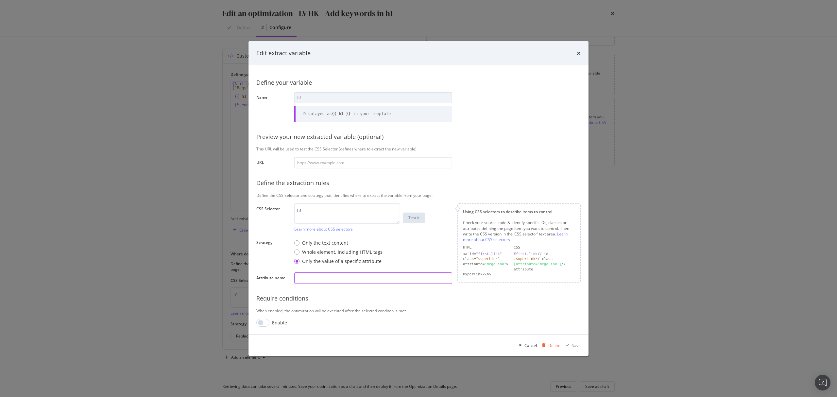
click at [321, 279] on input "modal" at bounding box center [373, 277] width 158 height 11
click at [577, 52] on icon "times" at bounding box center [579, 53] width 4 height 5
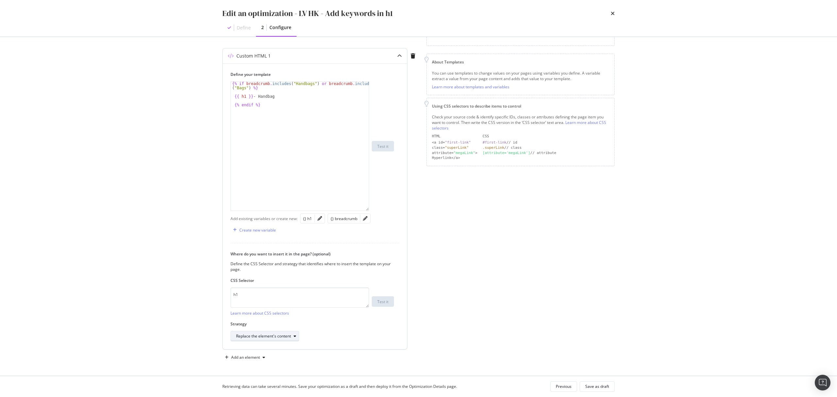
click at [293, 336] on div "modal" at bounding box center [295, 336] width 8 height 4
click at [492, 305] on div "Page elements to optimize Title: Update the page <title> . H1: Update an existi…" at bounding box center [520, 171] width 188 height 383
